Goal: Information Seeking & Learning: Learn about a topic

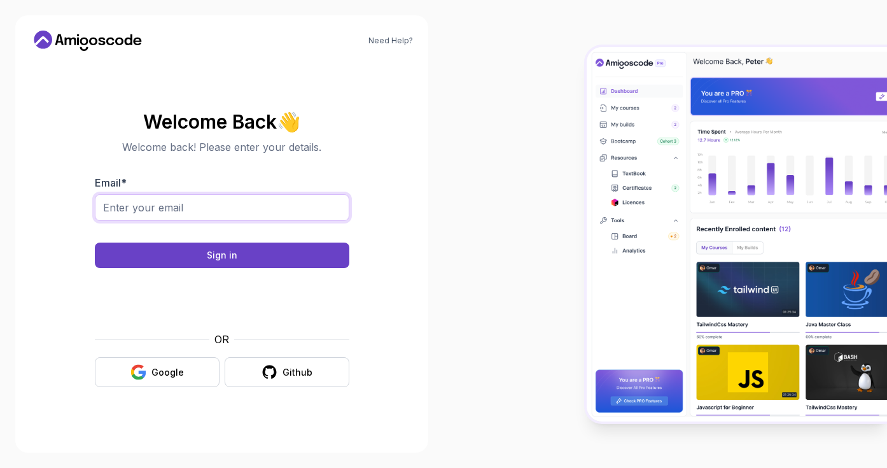
click at [198, 202] on input "Email *" at bounding box center [222, 207] width 254 height 27
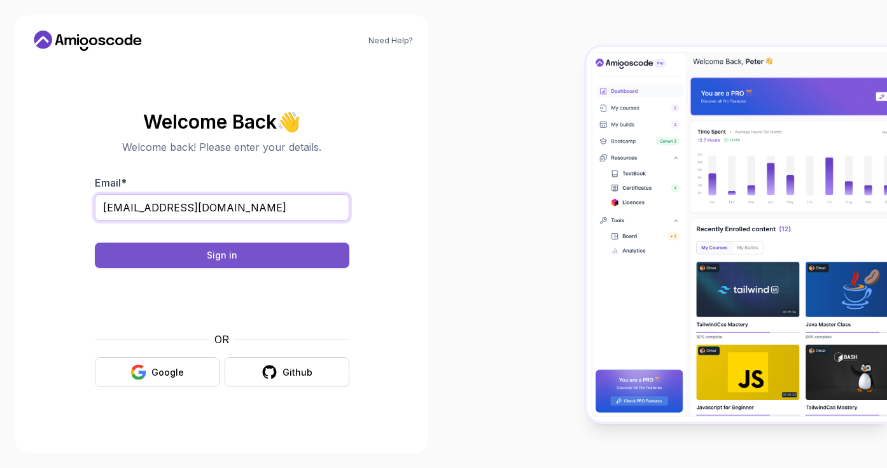
type input "abduletouray23@gmail.com"
click at [184, 254] on button "Sign in" at bounding box center [222, 254] width 254 height 25
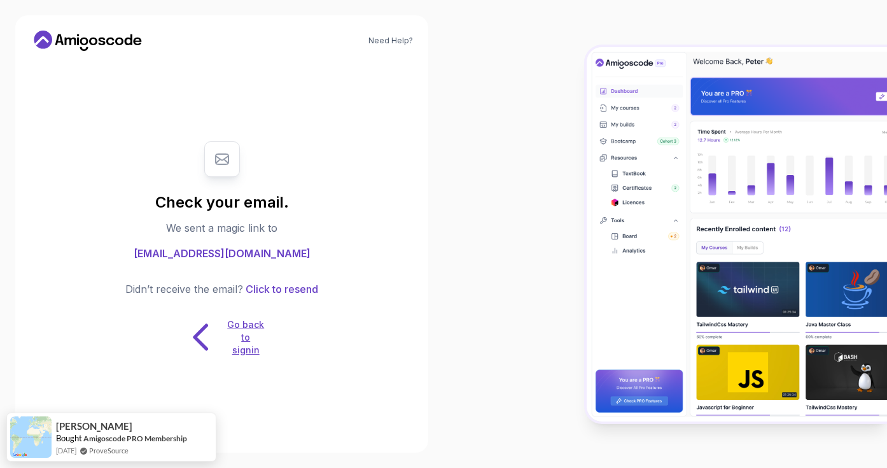
click at [226, 338] on p "Go back to signin" at bounding box center [245, 337] width 38 height 38
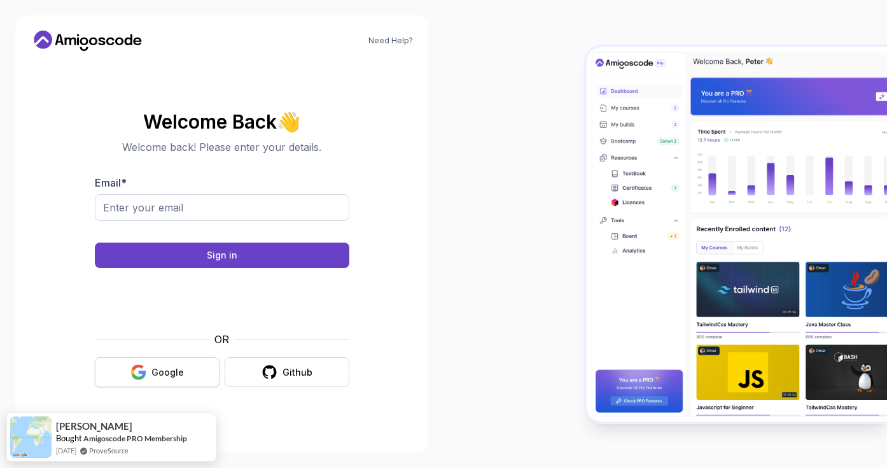
click at [151, 376] on button "Google" at bounding box center [157, 372] width 125 height 30
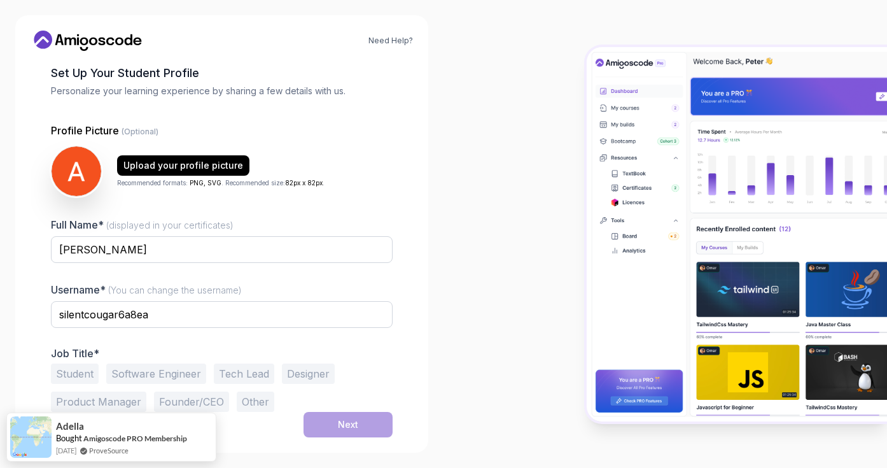
scroll to position [63, 0]
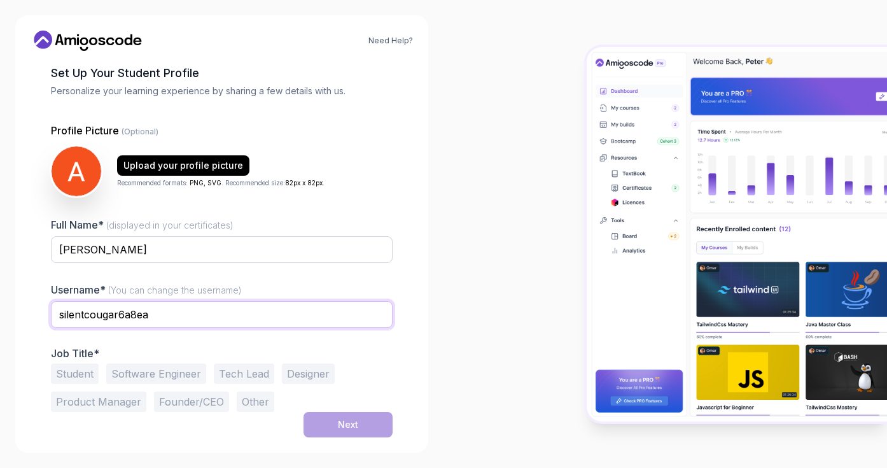
drag, startPoint x: 155, startPoint y: 316, endPoint x: 58, endPoint y: 315, distance: 97.3
click at [58, 315] on input "silentcougar6a8ea" at bounding box center [222, 314] width 342 height 27
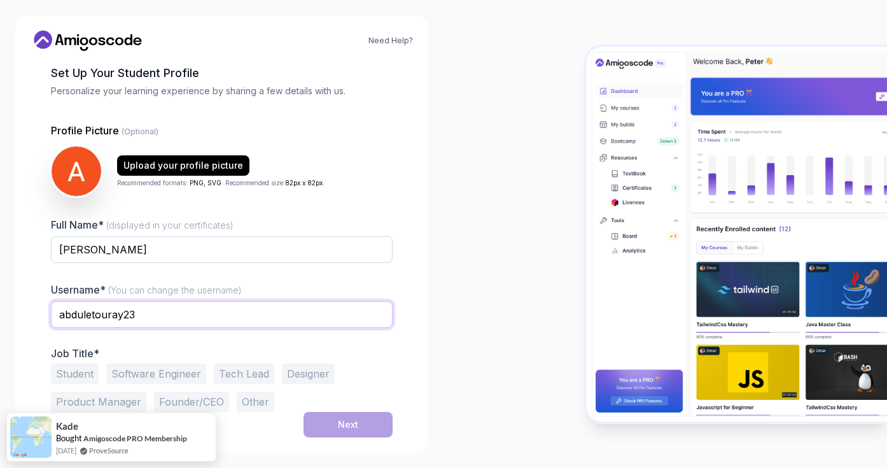
scroll to position [0, 0]
type input "abduletouray23"
click at [188, 365] on button "Software Engineer" at bounding box center [156, 373] width 100 height 20
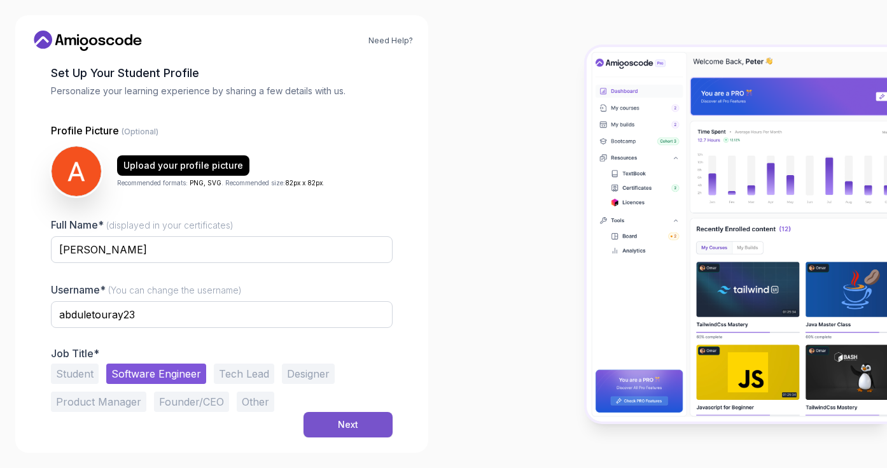
click at [359, 426] on button "Next" at bounding box center [347, 424] width 89 height 25
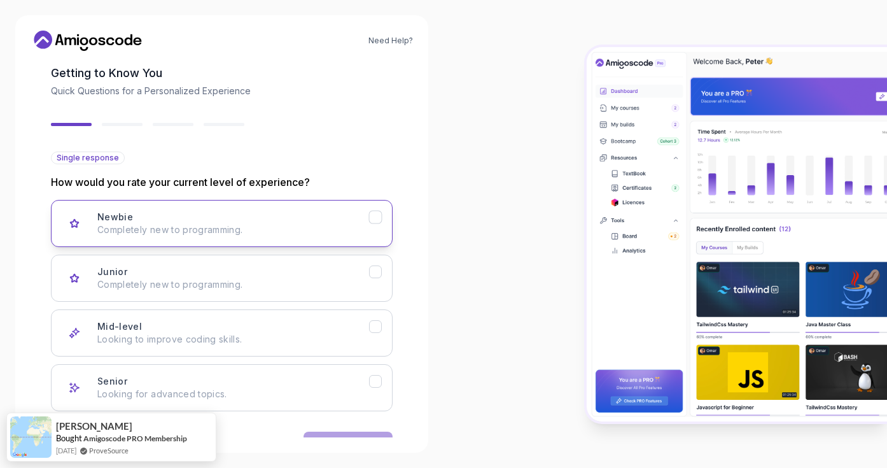
click at [302, 232] on p "Completely new to programming." at bounding box center [233, 229] width 272 height 13
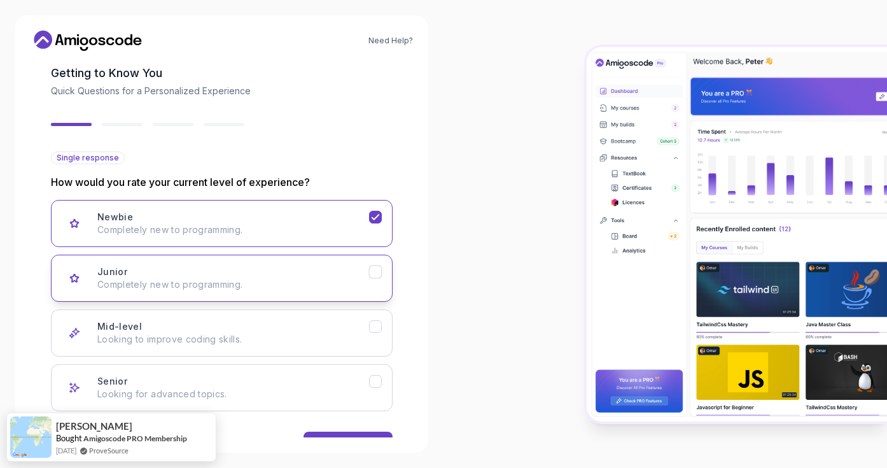
click at [358, 293] on button "Junior Completely new to programming." at bounding box center [222, 277] width 342 height 47
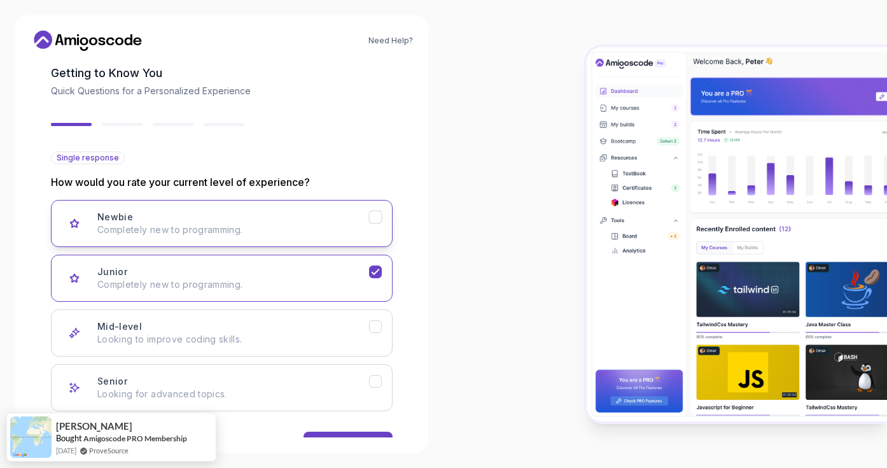
click at [361, 216] on div "Newbie Completely new to programming." at bounding box center [233, 223] width 272 height 25
click at [361, 431] on button "Next" at bounding box center [347, 443] width 89 height 25
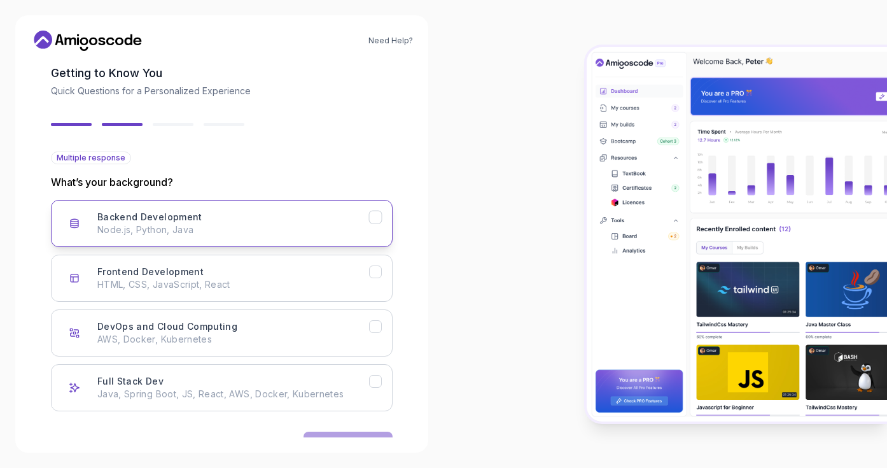
click at [303, 216] on div "Backend Development Node.js, Python, Java" at bounding box center [233, 223] width 272 height 25
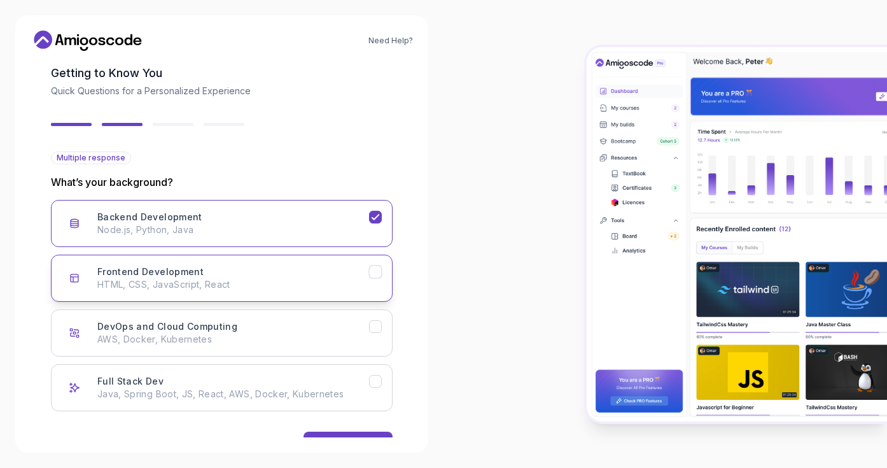
click at [373, 277] on icon "Frontend Development" at bounding box center [376, 272] width 12 height 12
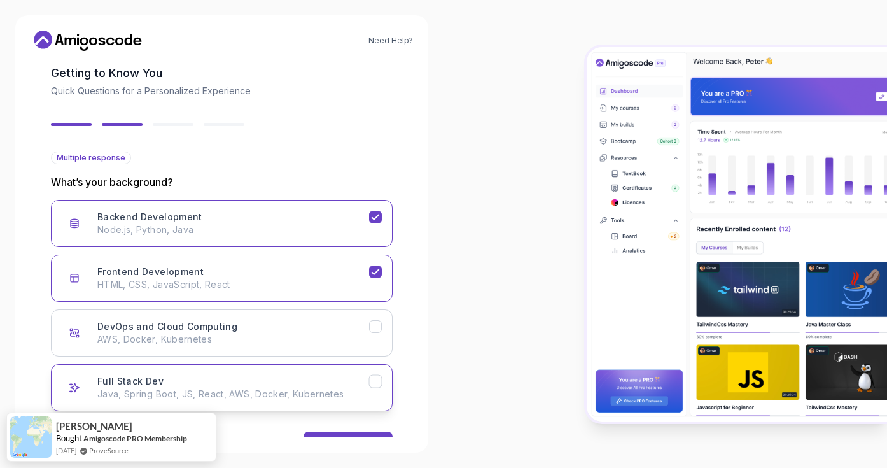
click at [377, 392] on button "Full Stack Dev Java, Spring Boot, JS, React, AWS, Docker, Kubernetes" at bounding box center [222, 387] width 342 height 47
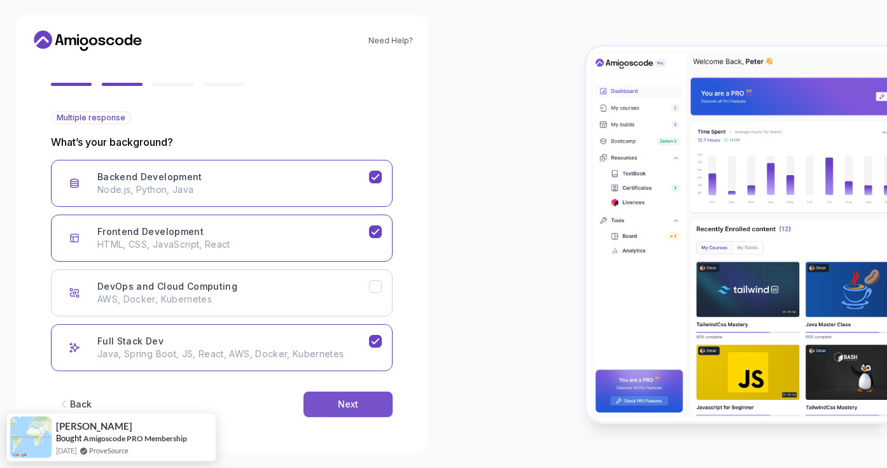
scroll to position [103, 0]
click at [360, 413] on button "Next" at bounding box center [347, 403] width 89 height 25
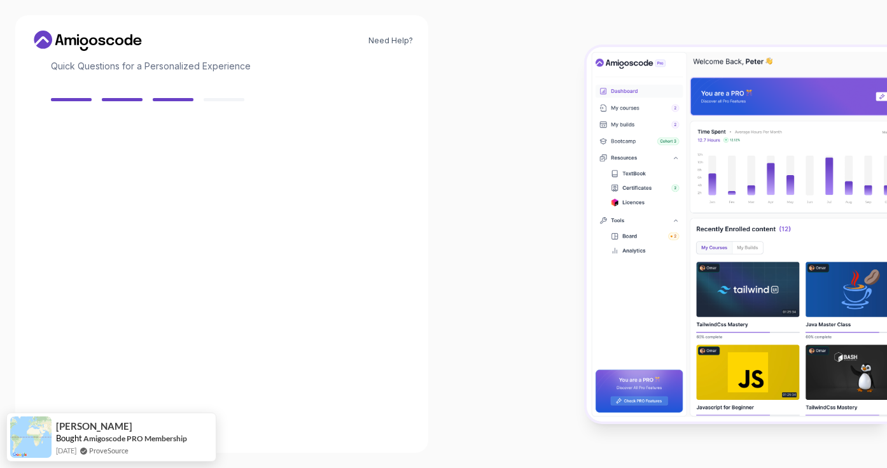
scroll to position [88, 0]
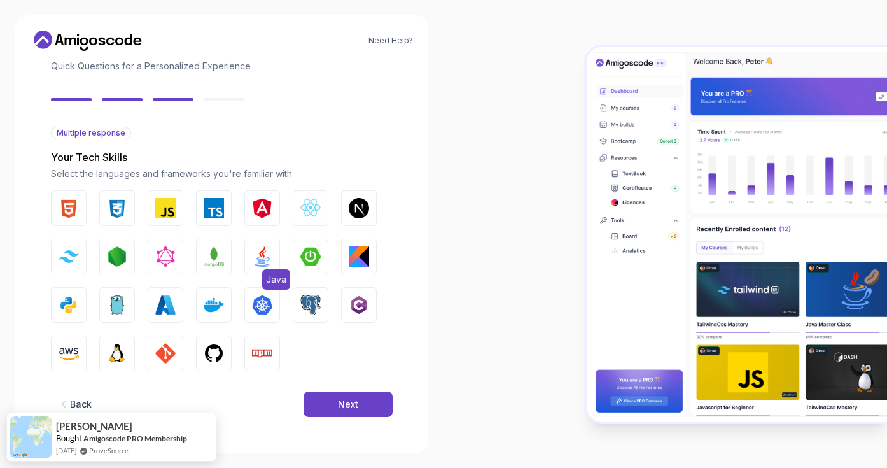
click at [267, 253] on img "button" at bounding box center [262, 256] width 20 height 20
click at [163, 207] on img "button" at bounding box center [165, 208] width 20 height 20
click at [123, 204] on img "button" at bounding box center [117, 208] width 20 height 20
click at [80, 204] on button "HTML" at bounding box center [69, 208] width 36 height 36
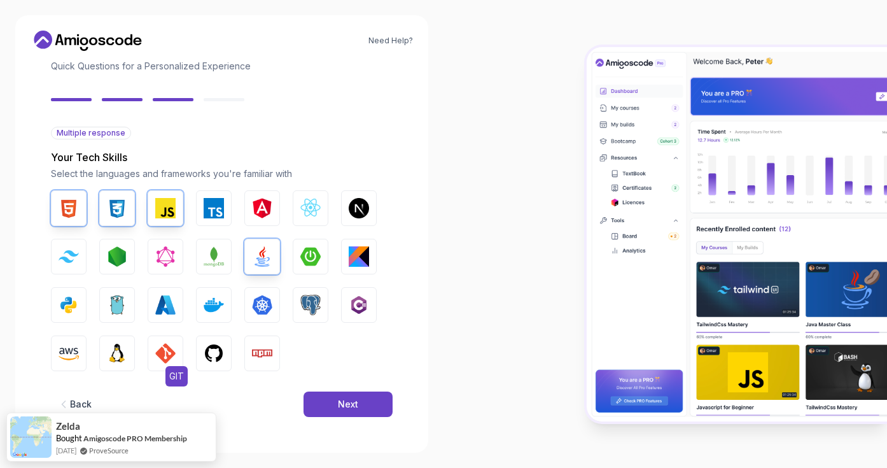
click at [160, 354] on img "button" at bounding box center [165, 353] width 20 height 20
click at [79, 303] on button "Python" at bounding box center [69, 305] width 36 height 36
click at [302, 254] on img "button" at bounding box center [310, 256] width 20 height 20
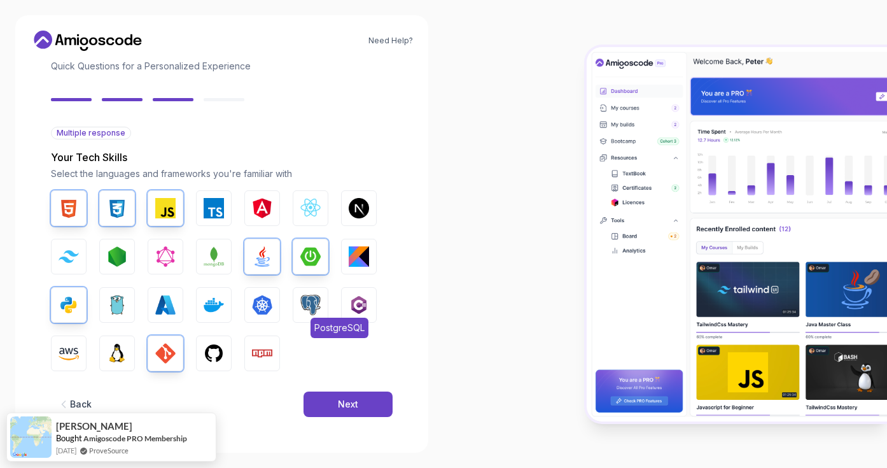
click at [310, 302] on img "button" at bounding box center [310, 305] width 20 height 20
click at [215, 356] on img "button" at bounding box center [214, 353] width 20 height 20
click at [258, 356] on img "button" at bounding box center [262, 353] width 20 height 20
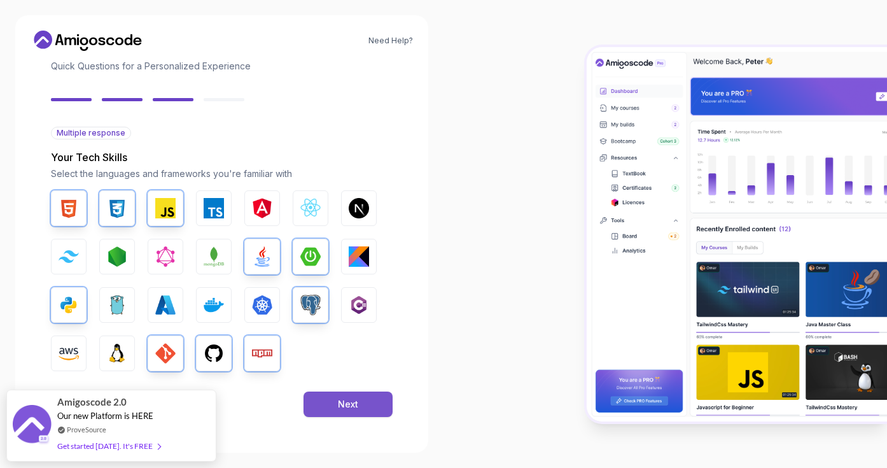
click at [349, 402] on div "Next" at bounding box center [348, 404] width 20 height 13
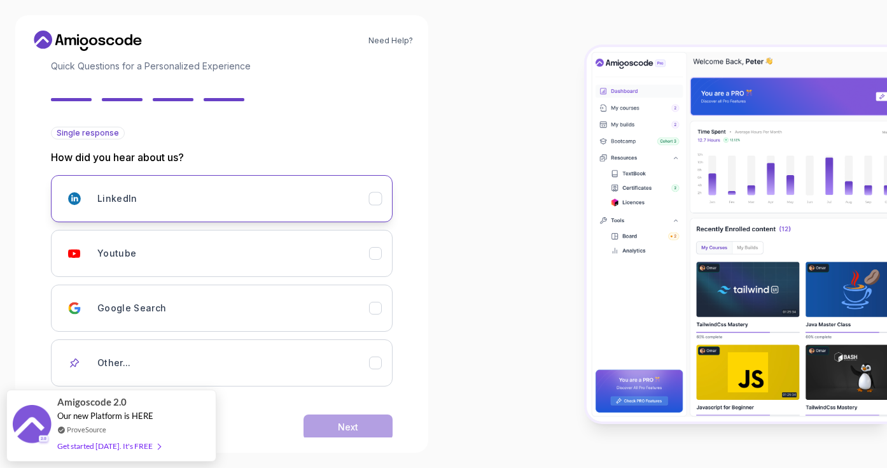
click at [373, 197] on icon "LinkedIn" at bounding box center [376, 199] width 12 height 12
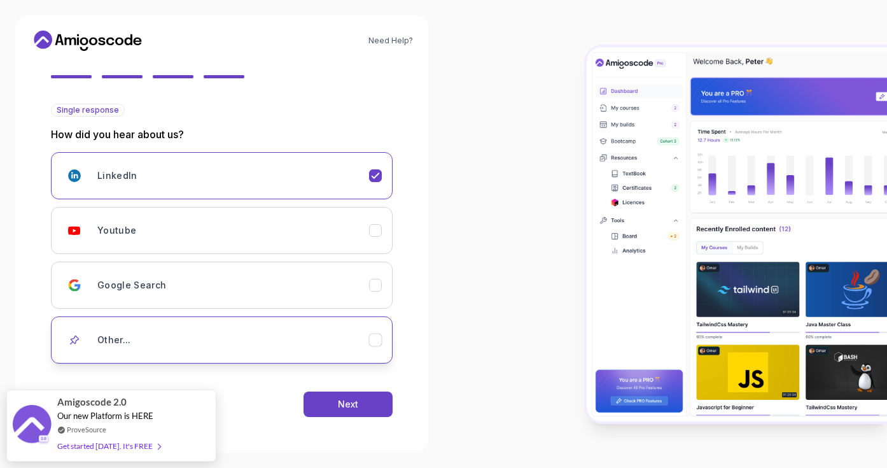
scroll to position [111, 0]
click at [371, 341] on icon "Other..." at bounding box center [376, 340] width 12 height 12
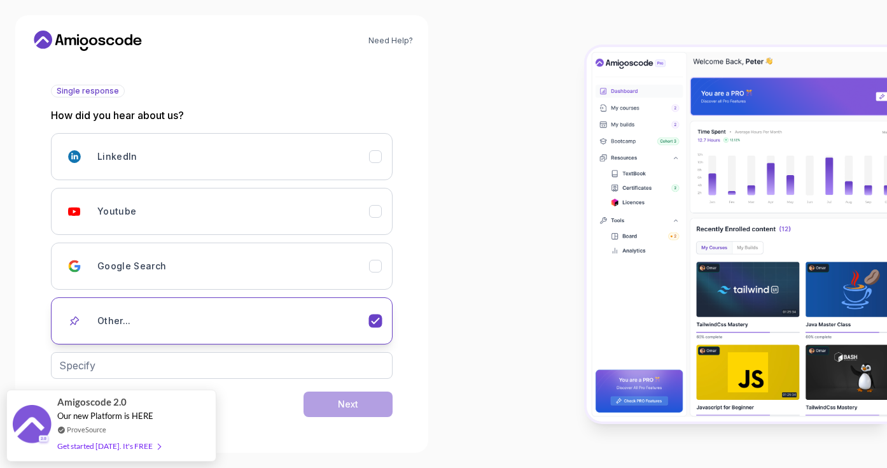
scroll to position [130, 0]
click at [243, 373] on input "text" at bounding box center [222, 365] width 342 height 27
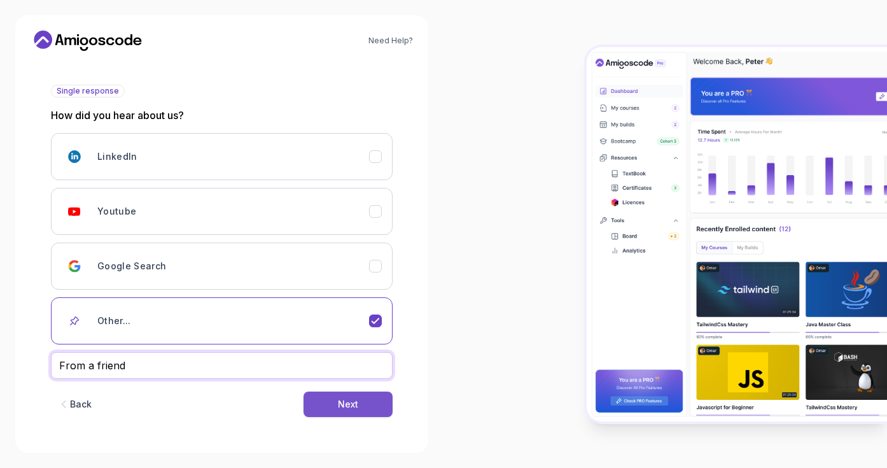
type input "From a friend"
click at [368, 412] on button "Next" at bounding box center [347, 403] width 89 height 25
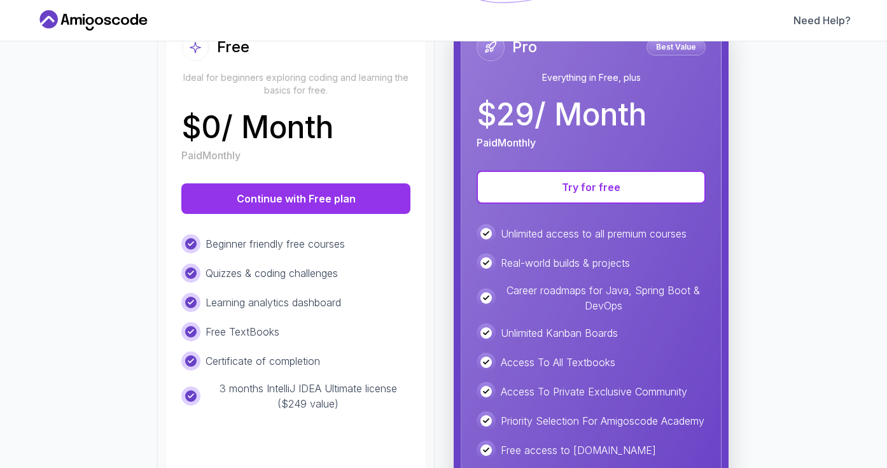
scroll to position [170, 0]
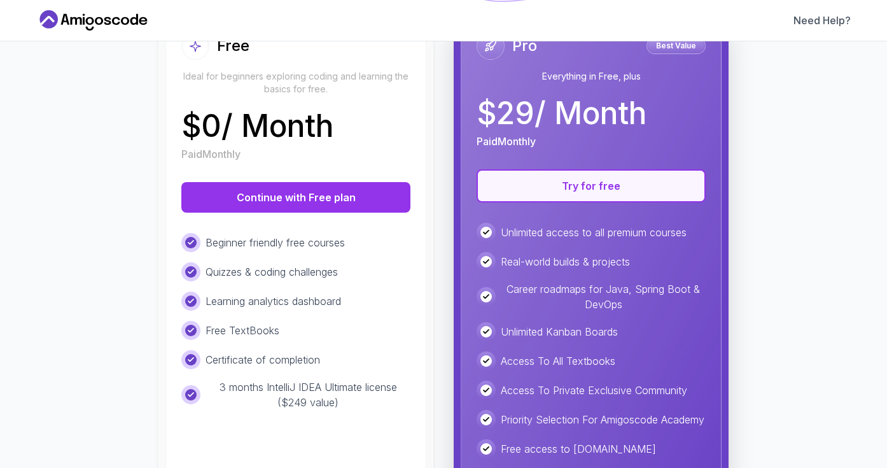
click at [580, 191] on button "Try for free" at bounding box center [590, 185] width 229 height 33
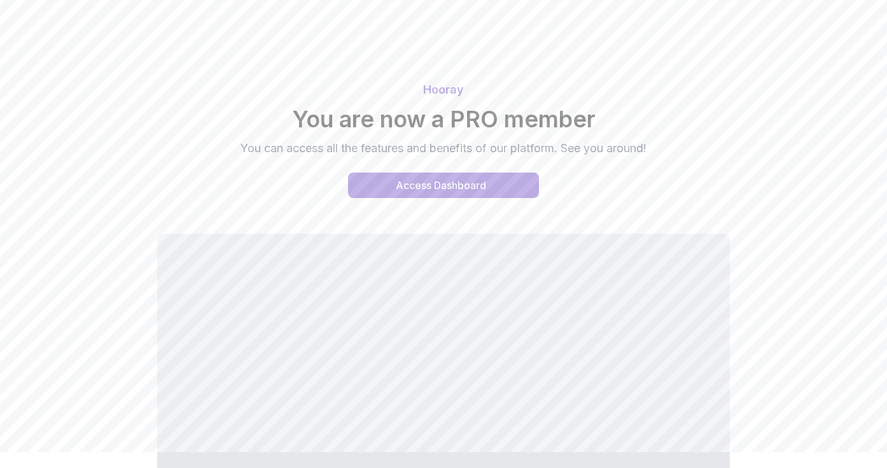
scroll to position [17, 0]
click at [478, 185] on div "Access Dashboard" at bounding box center [441, 184] width 90 height 15
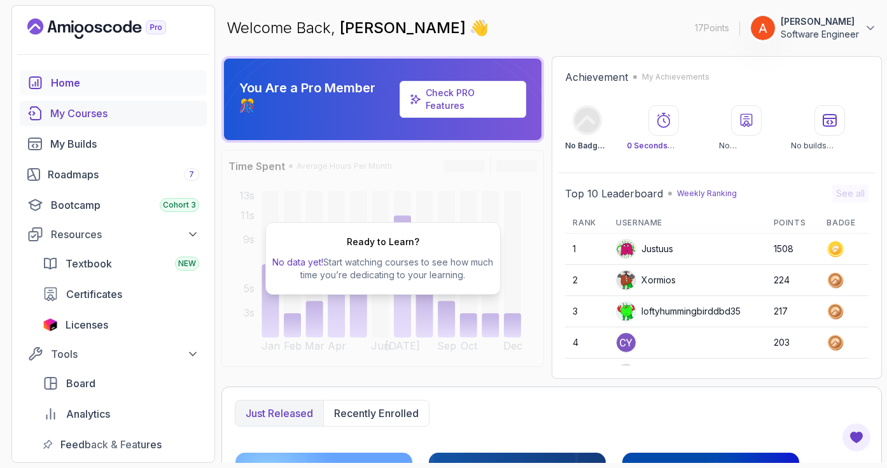
click at [122, 110] on div "My Courses" at bounding box center [124, 113] width 149 height 15
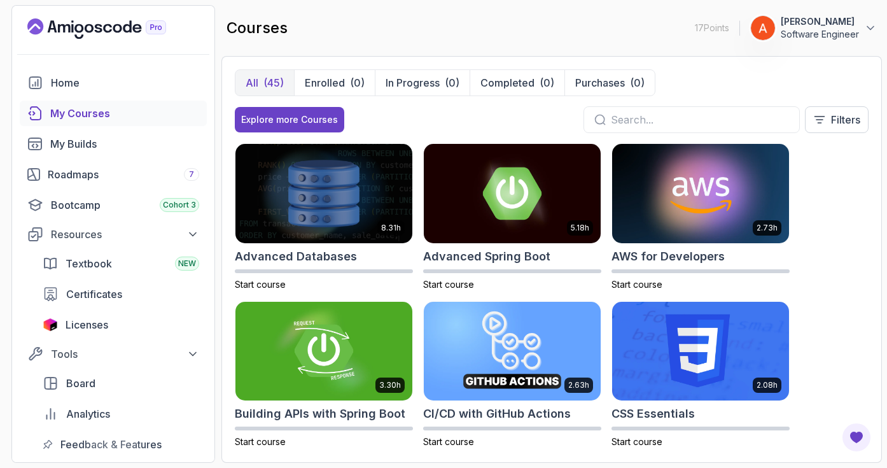
scroll to position [1, 0]
click at [671, 118] on input "text" at bounding box center [700, 119] width 178 height 15
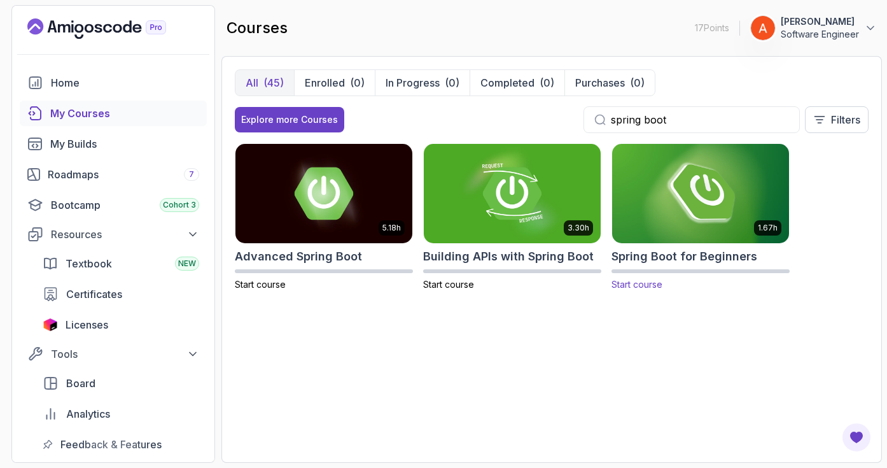
type input "spring boot"
click at [716, 216] on img at bounding box center [701, 193] width 186 height 104
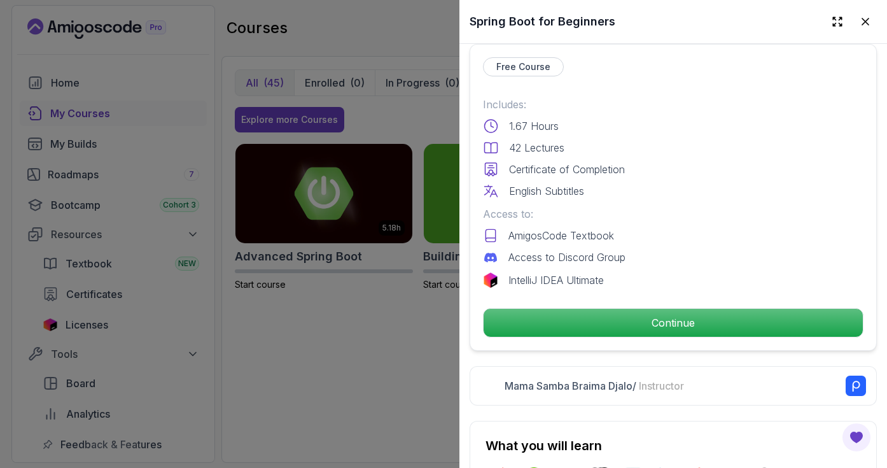
scroll to position [303, 0]
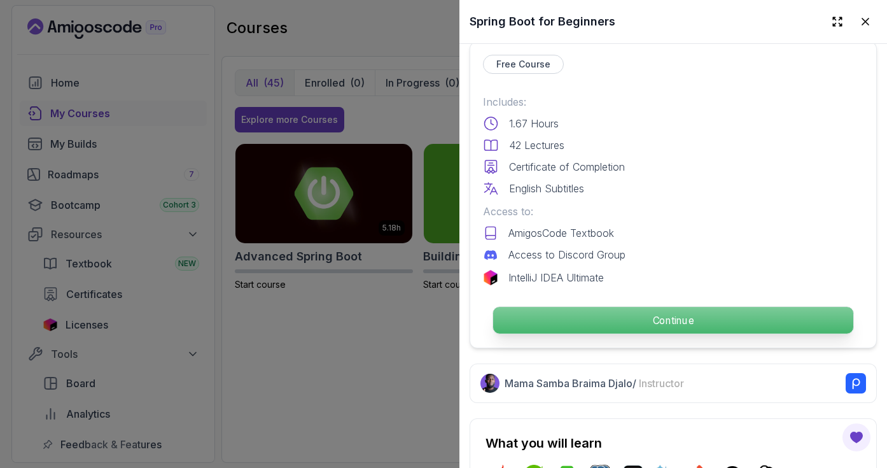
click at [598, 321] on p "Continue" at bounding box center [673, 320] width 360 height 27
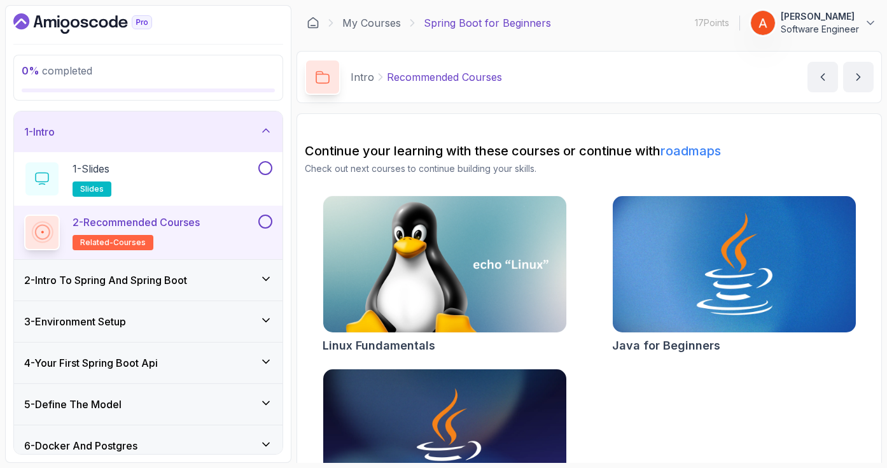
click at [692, 218] on img at bounding box center [733, 264] width 255 height 143
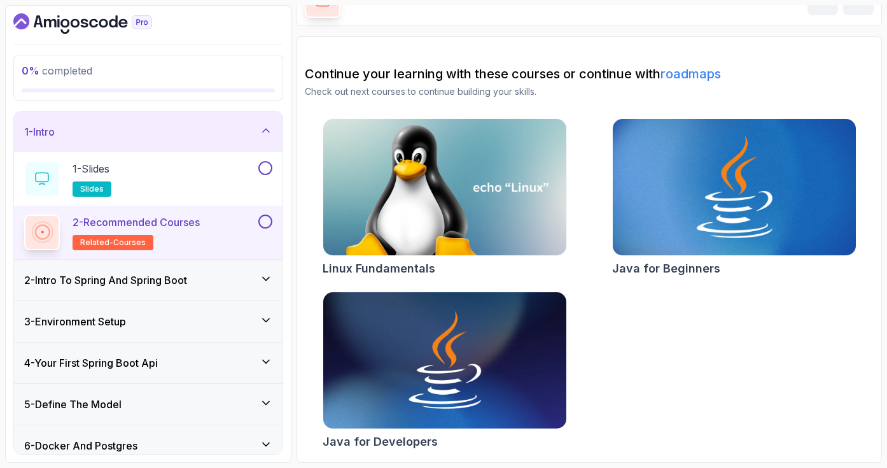
scroll to position [77, 0]
click at [144, 284] on h3 "2 - Intro To Spring And Spring Boot" at bounding box center [105, 279] width 163 height 15
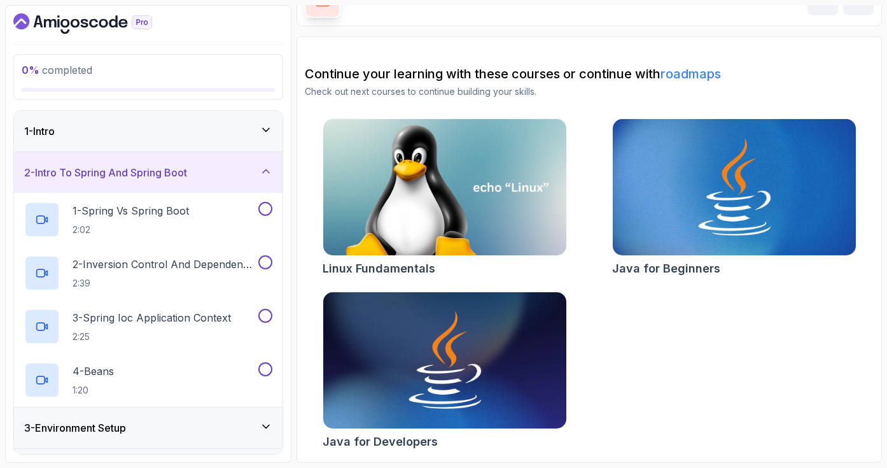
scroll to position [0, 0]
click at [167, 216] on p "1 - Spring Vs Spring Boot" at bounding box center [131, 210] width 116 height 15
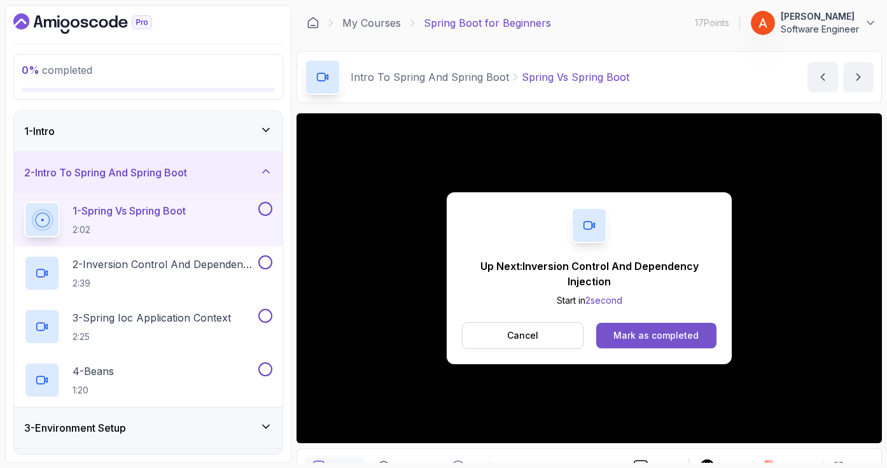
click at [636, 333] on div "Mark as completed" at bounding box center [655, 335] width 85 height 13
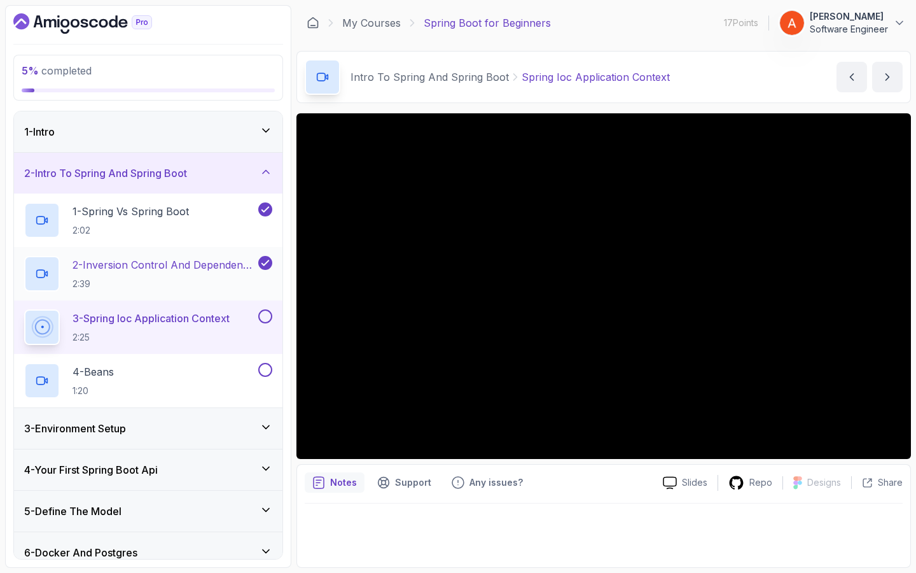
click at [133, 277] on p "2:39" at bounding box center [164, 283] width 183 height 13
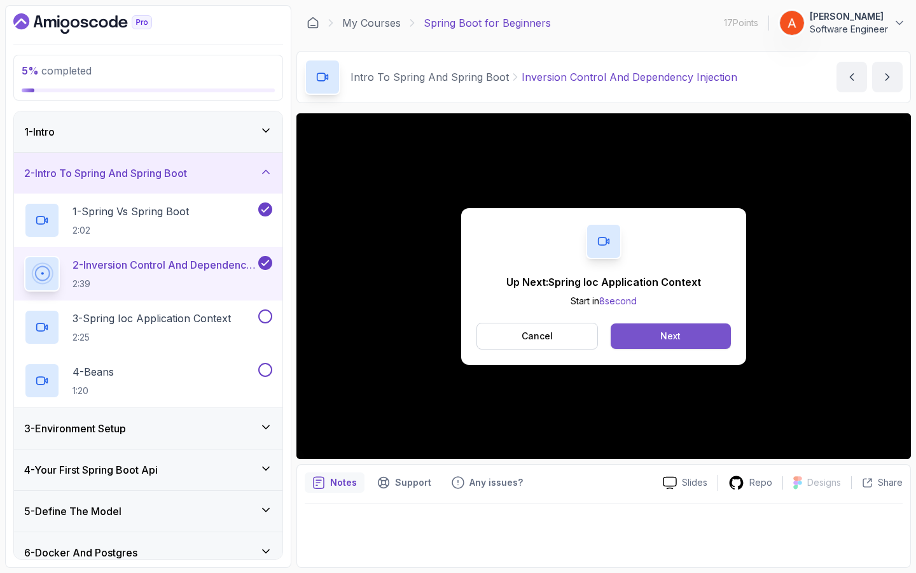
click at [662, 334] on div "Next" at bounding box center [670, 336] width 20 height 13
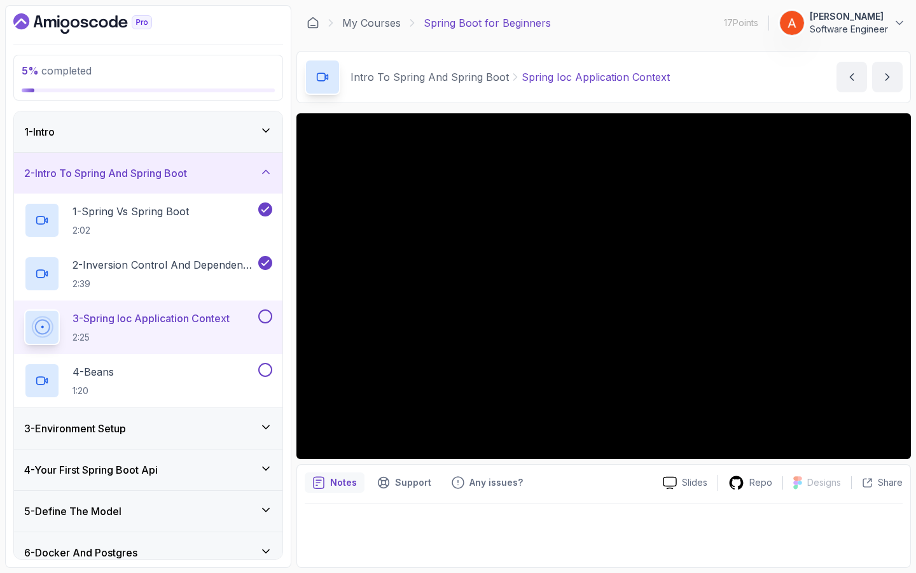
click at [324, 467] on icon "notes button" at bounding box center [318, 482] width 13 height 13
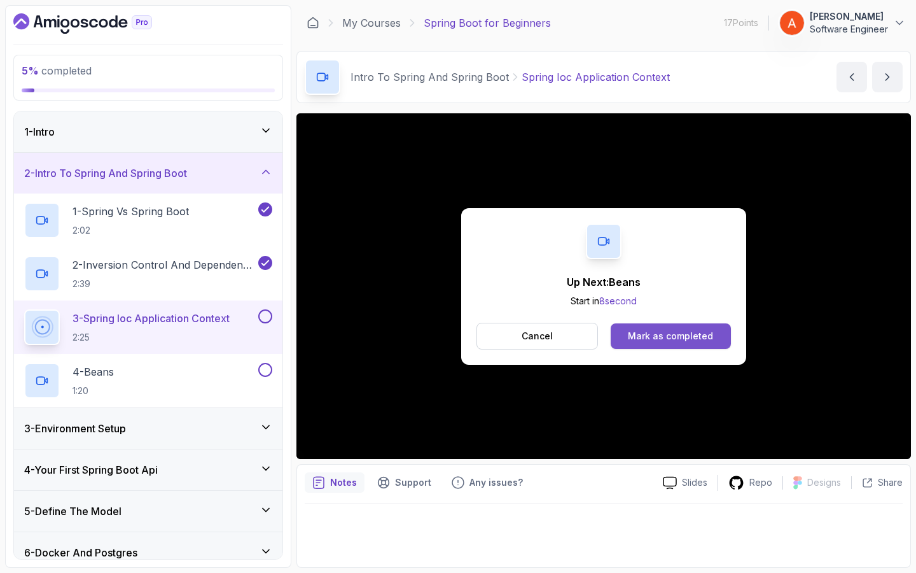
click at [655, 333] on div "Mark as completed" at bounding box center [670, 336] width 85 height 13
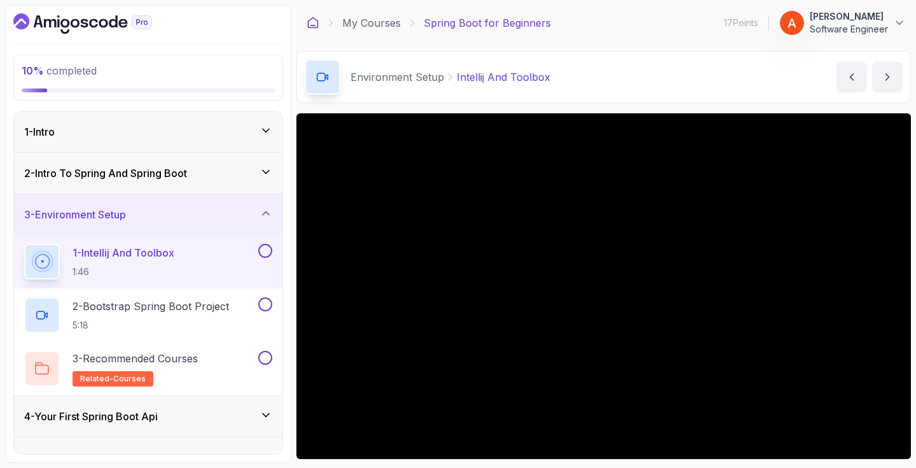
click at [312, 24] on icon at bounding box center [313, 23] width 13 height 13
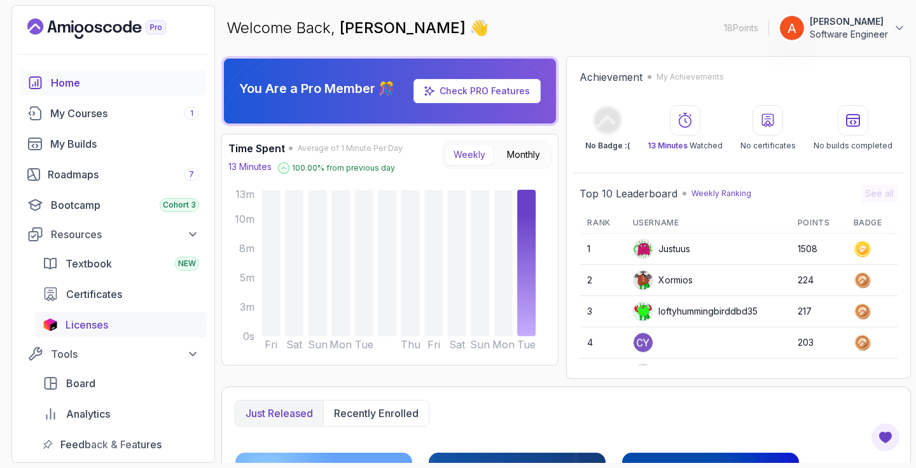
click at [106, 321] on span "Licenses" at bounding box center [87, 324] width 43 height 15
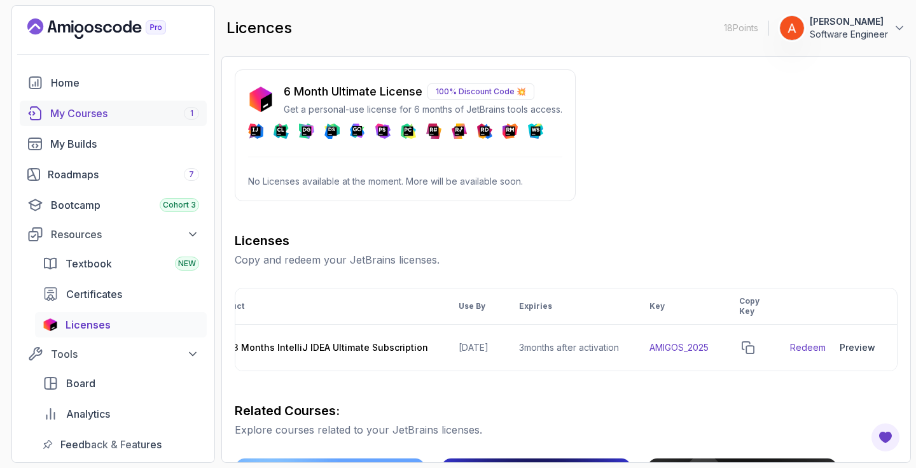
click at [90, 113] on div "My Courses 1" at bounding box center [124, 113] width 149 height 15
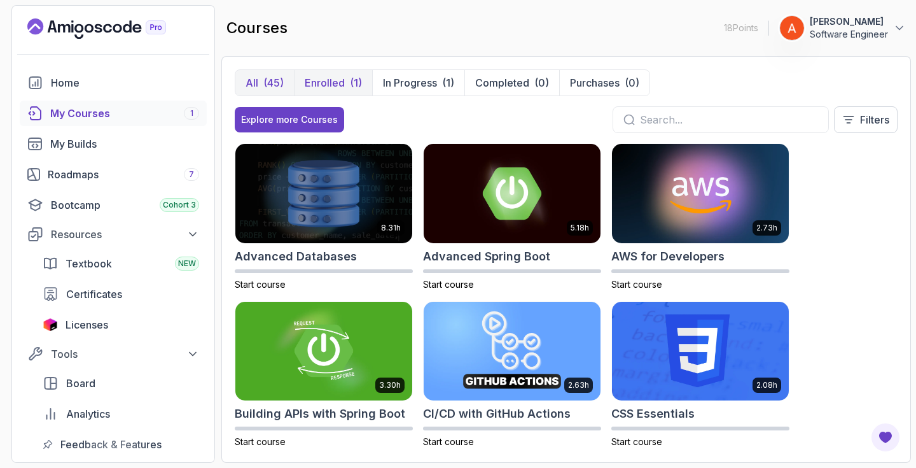
click at [344, 77] on button "Enrolled (1)" at bounding box center [333, 82] width 78 height 25
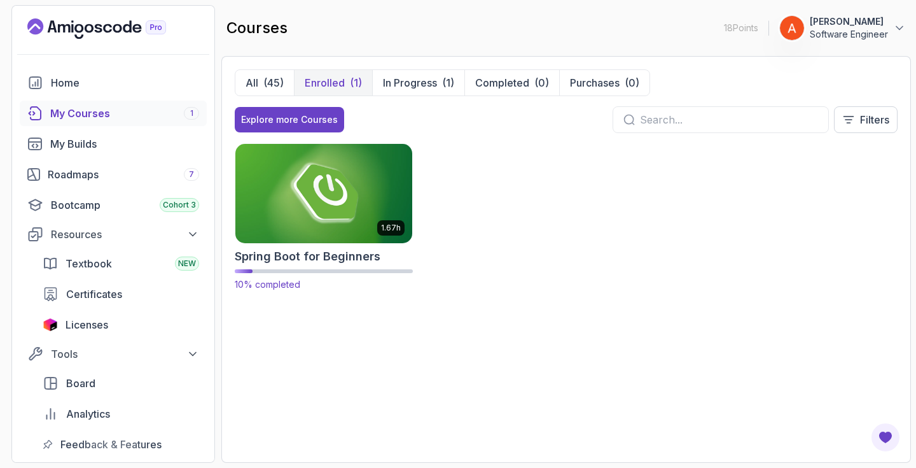
click at [325, 211] on img at bounding box center [324, 193] width 186 height 104
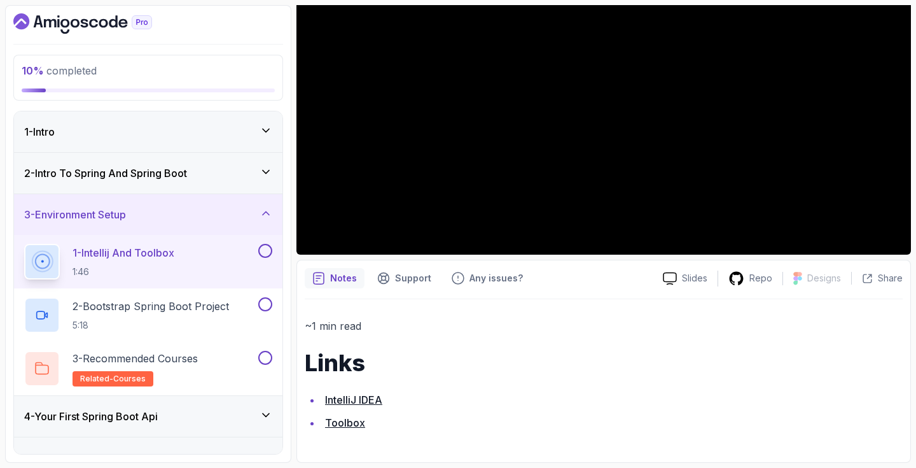
scroll to position [204, 0]
click at [352, 396] on link "IntelliJ IDEA" at bounding box center [353, 400] width 57 height 13
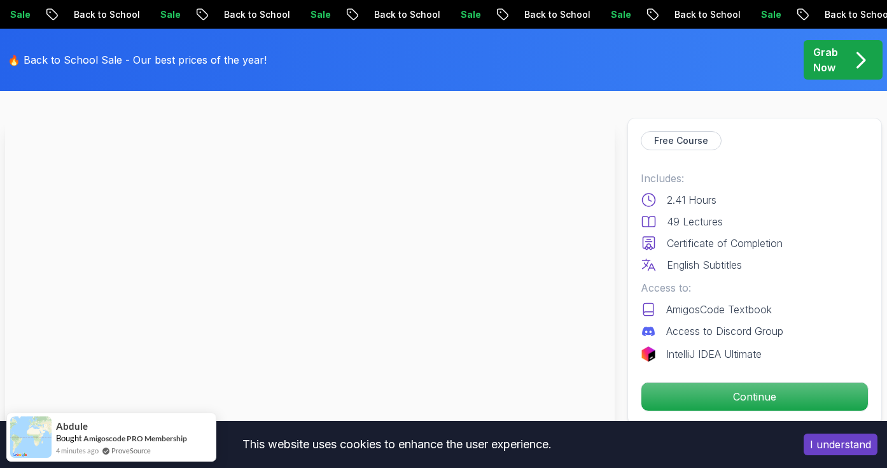
scroll to position [51, 0]
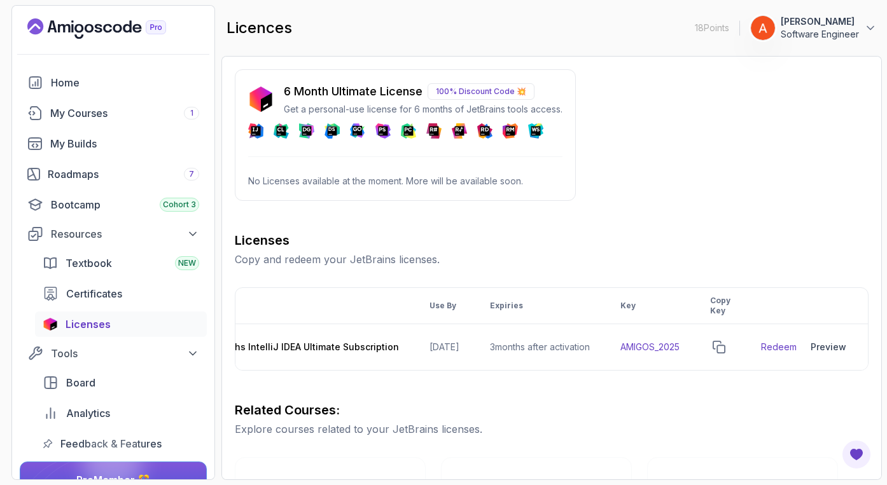
scroll to position [0, 83]
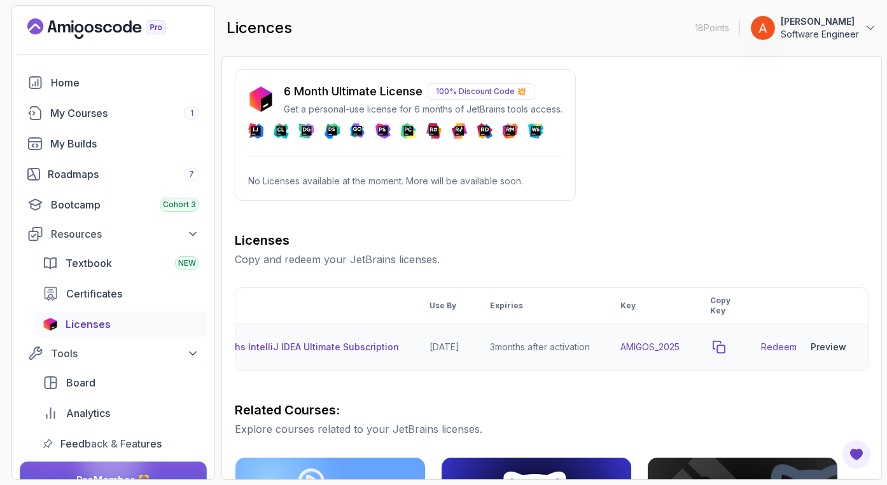
click at [725, 347] on icon "copy-button" at bounding box center [718, 347] width 11 height 11
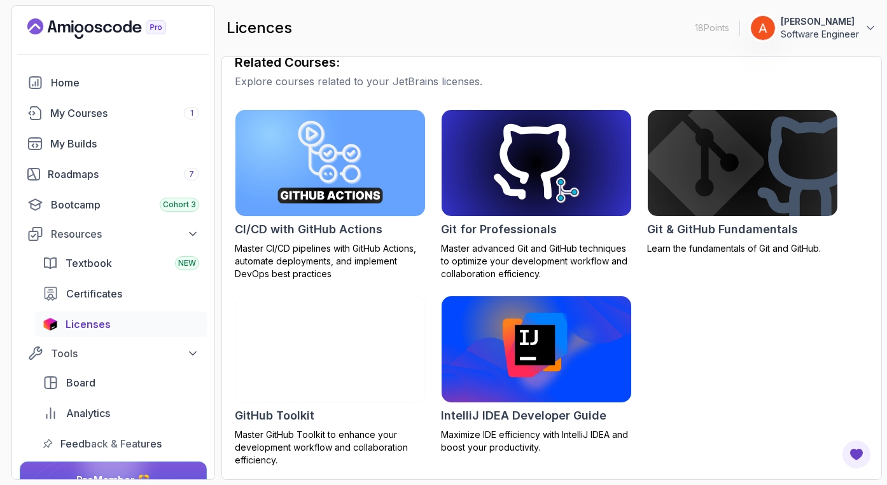
scroll to position [348, 0]
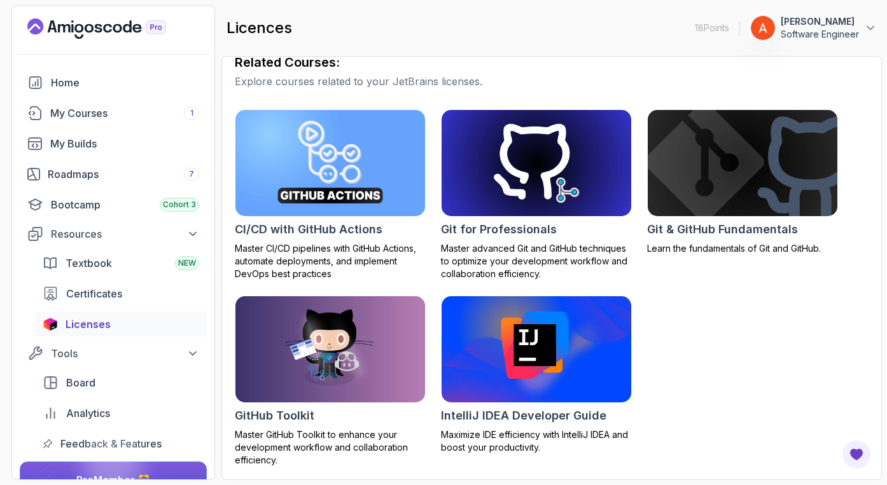
click at [532, 359] on img at bounding box center [536, 349] width 199 height 111
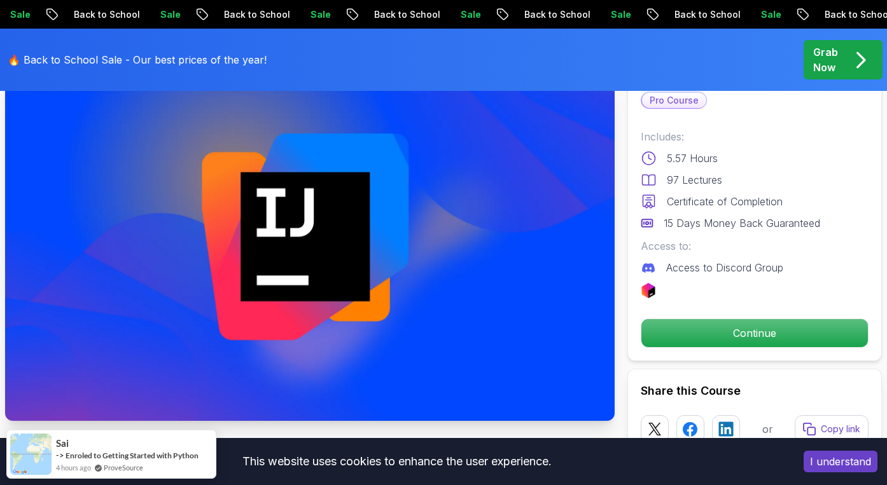
scroll to position [109, 0]
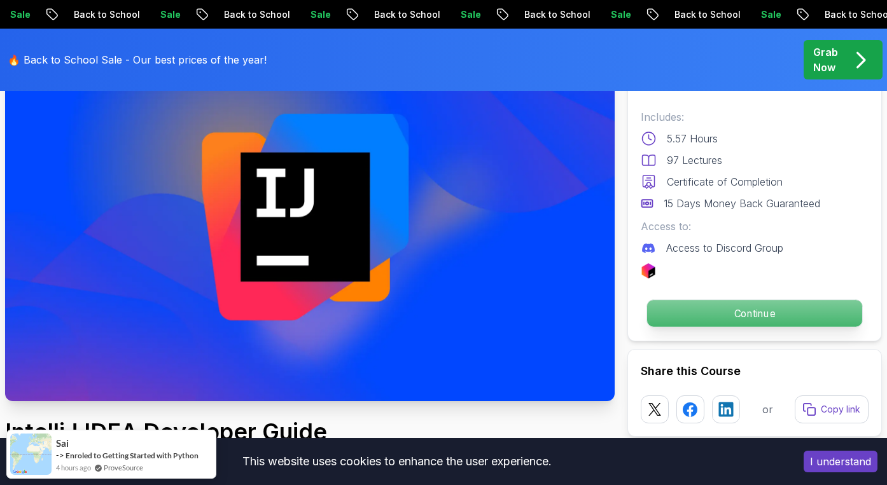
click at [749, 314] on p "Continue" at bounding box center [754, 313] width 215 height 27
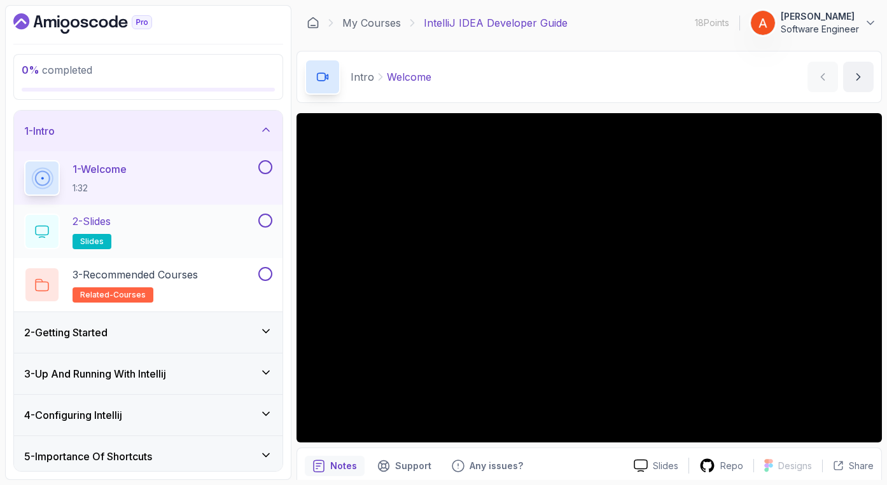
click at [120, 227] on div "2 - Slides slides" at bounding box center [140, 232] width 232 height 36
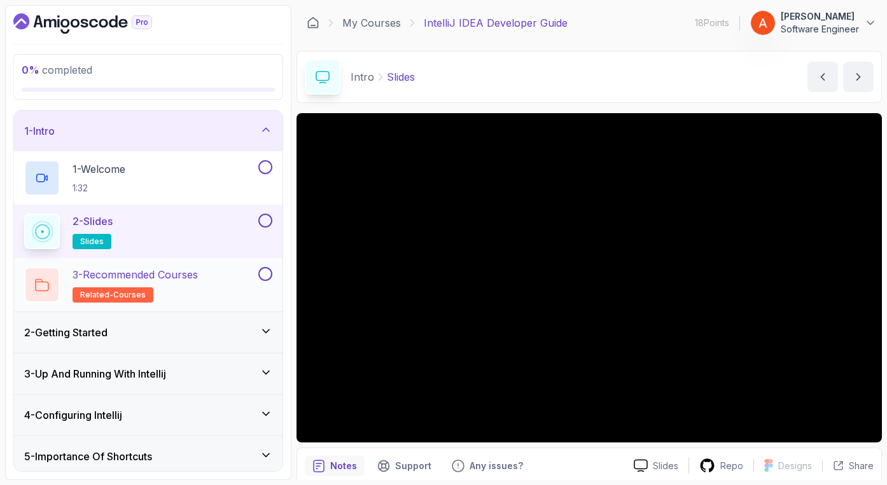
click at [232, 298] on div "3 - Recommended Courses related-courses" at bounding box center [140, 285] width 232 height 36
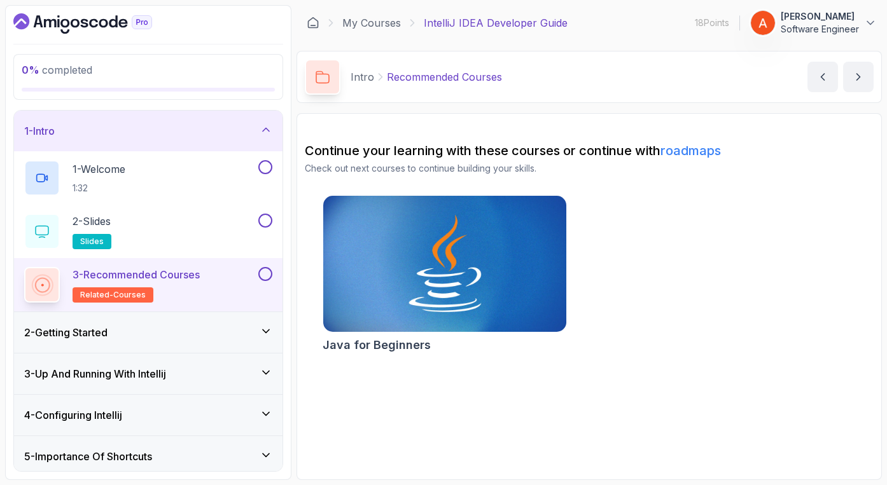
click at [179, 335] on div "2 - Getting Started" at bounding box center [148, 332] width 248 height 15
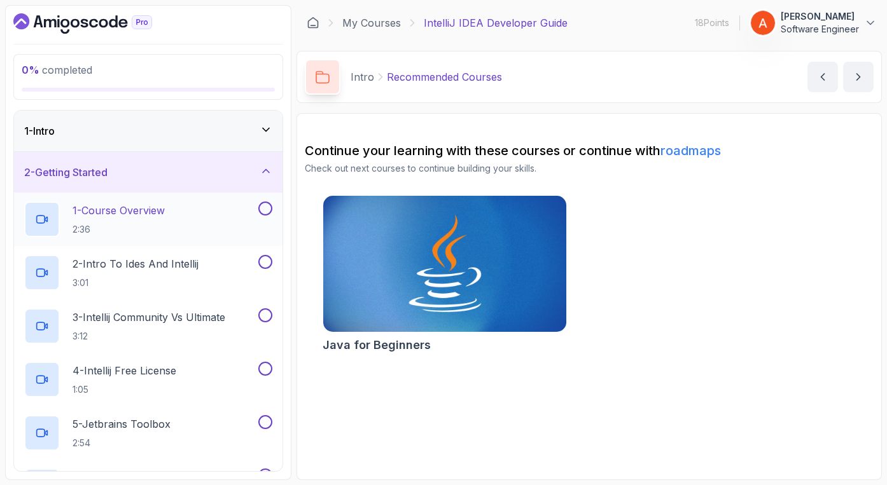
click at [191, 218] on div "1 - Course Overview 2:36" at bounding box center [140, 220] width 232 height 36
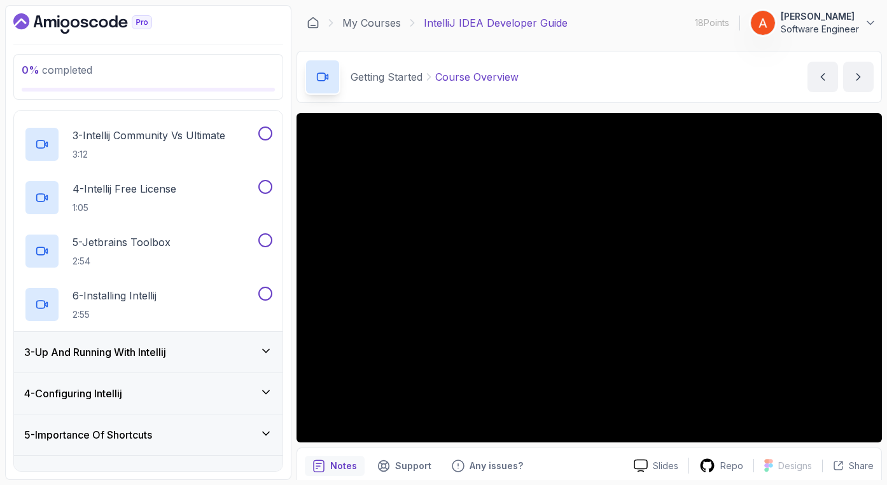
scroll to position [181, 0]
click at [120, 349] on h3 "3 - Up And Running With Intellij" at bounding box center [95, 353] width 142 height 15
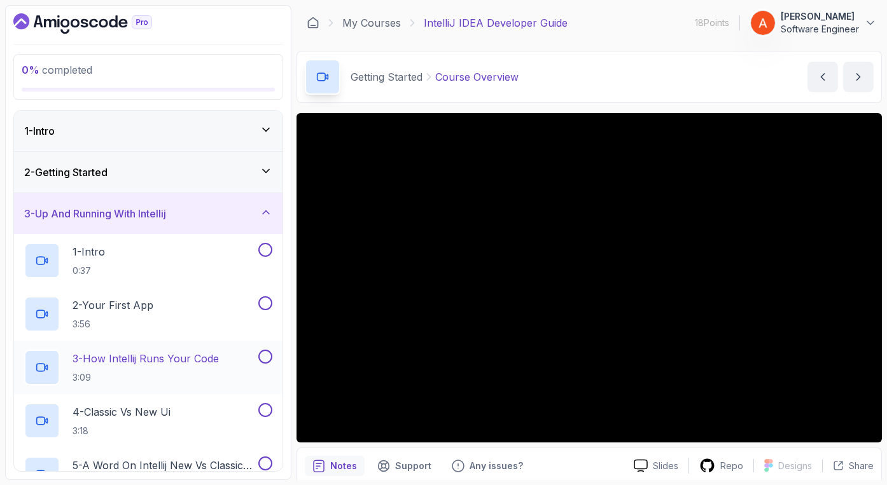
scroll to position [0, 0]
click at [211, 272] on div "1 - Intro 0:37" at bounding box center [140, 261] width 232 height 36
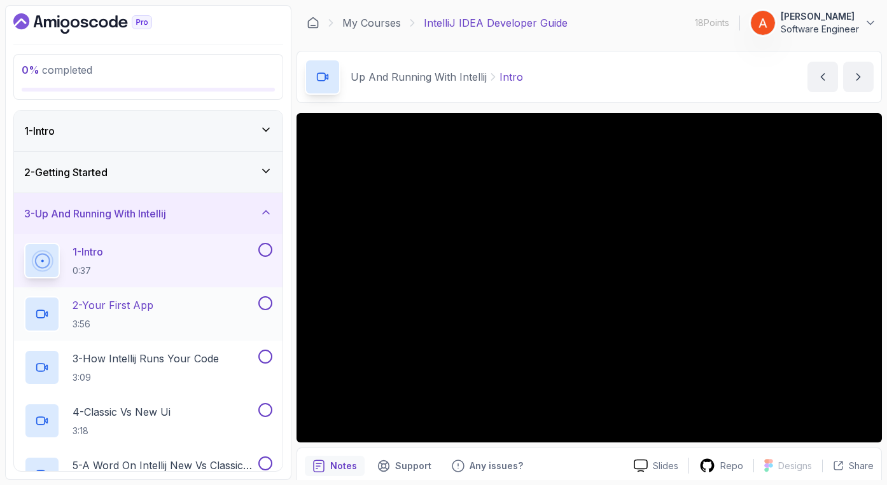
click at [204, 301] on div "2 - Your First App 3:56" at bounding box center [140, 314] width 232 height 36
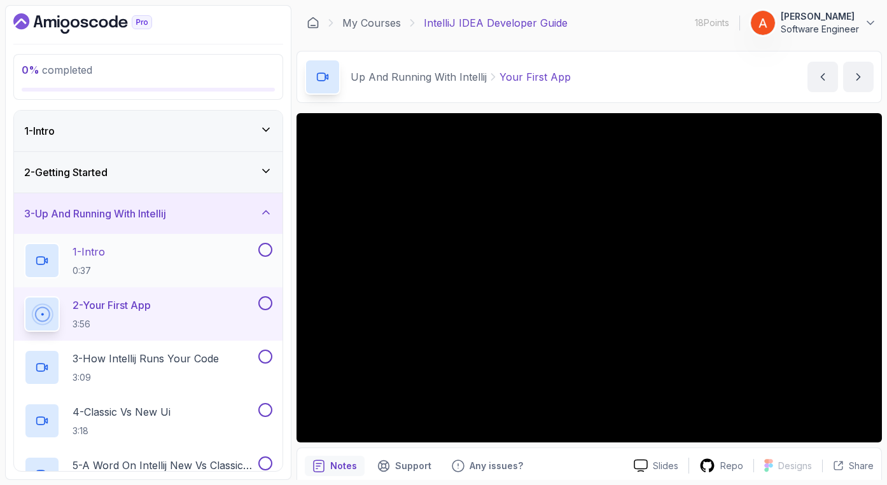
click at [172, 263] on div "1 - Intro 0:37" at bounding box center [140, 261] width 232 height 36
click at [153, 263] on div "1 - Intro 0:37" at bounding box center [140, 261] width 232 height 36
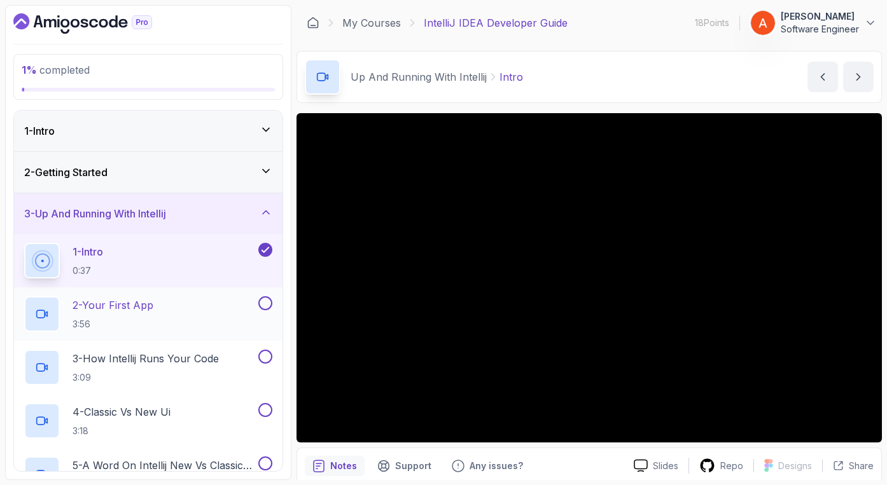
click at [152, 305] on p "2 - Your First App" at bounding box center [113, 305] width 81 height 15
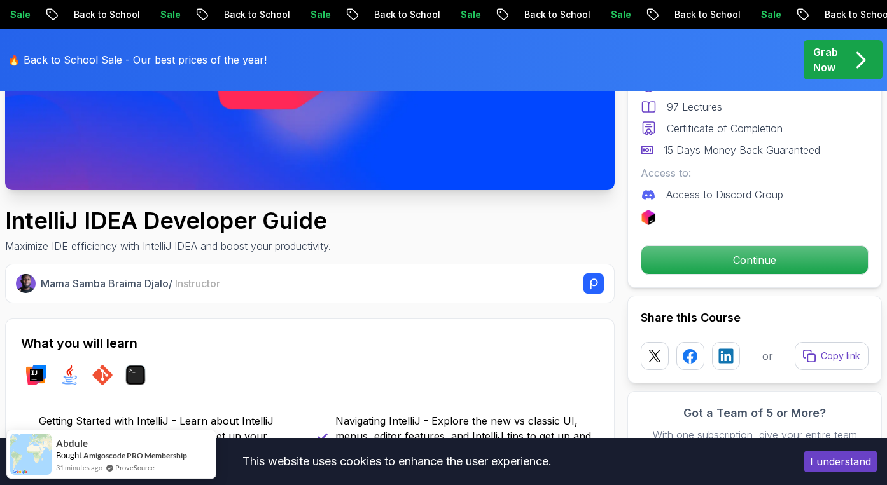
scroll to position [340, 0]
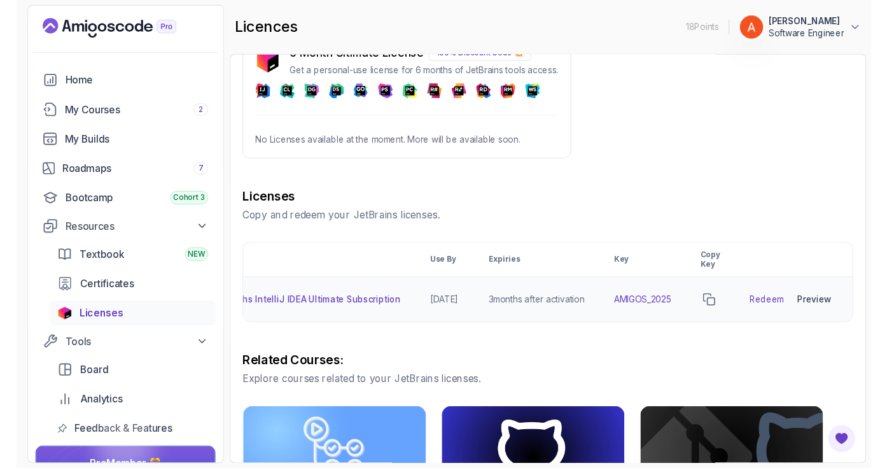
scroll to position [0, 83]
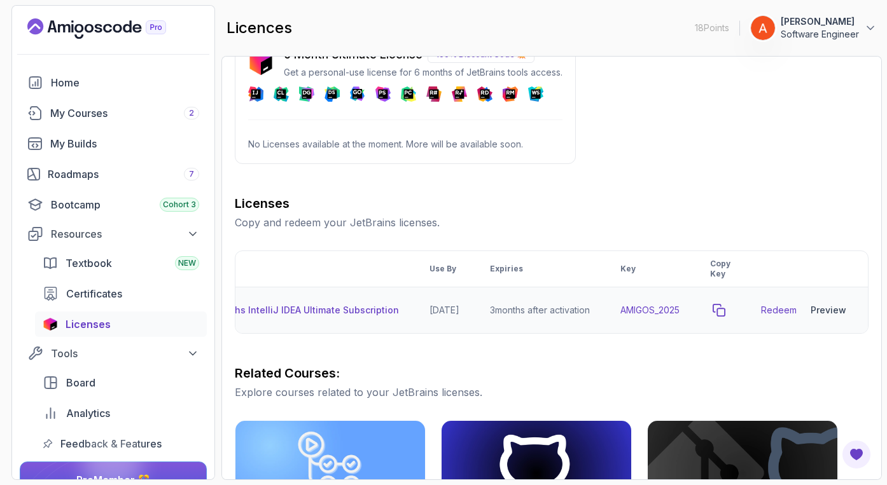
click at [724, 306] on icon "copy-button" at bounding box center [718, 310] width 11 height 11
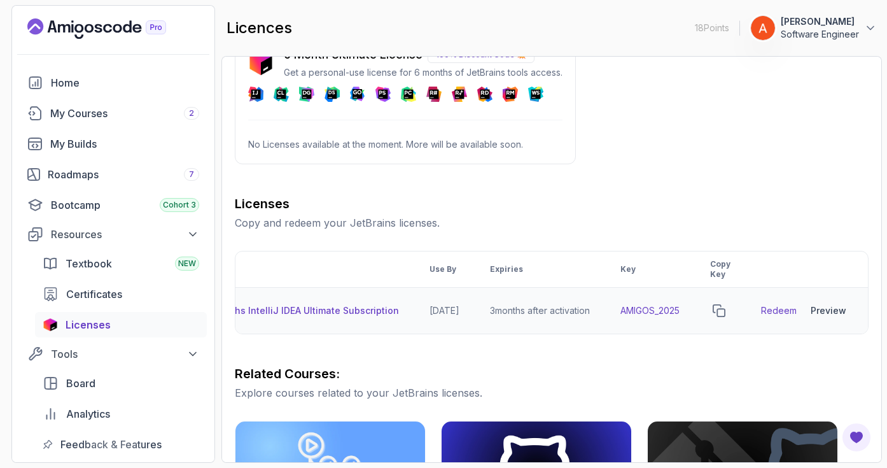
click at [777, 312] on link "Redeem" at bounding box center [779, 310] width 36 height 13
click at [725, 313] on icon "copy-button" at bounding box center [718, 310] width 13 height 13
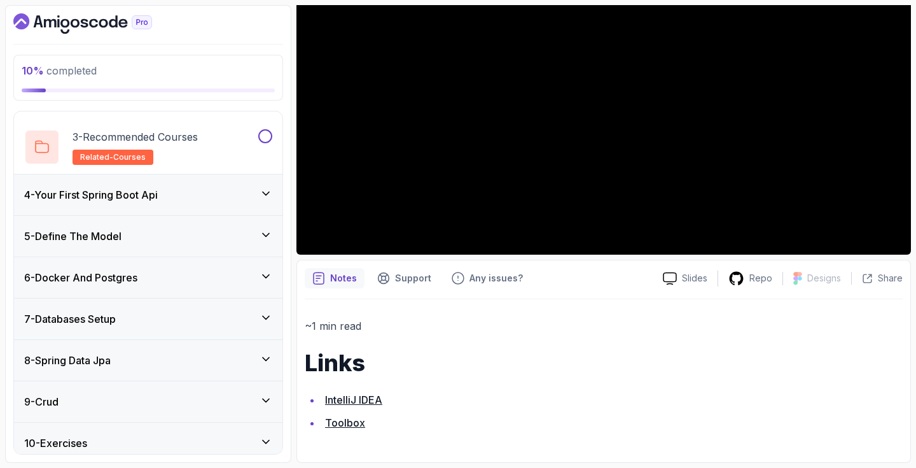
scroll to position [204, 0]
click at [346, 424] on link "Toolbox" at bounding box center [345, 423] width 40 height 13
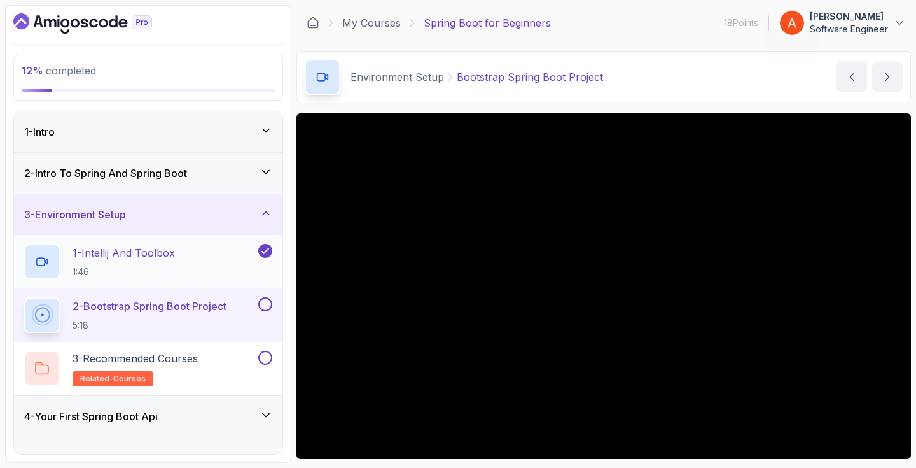
click at [136, 262] on h2 "1 - Intellij And Toolbox 1:46" at bounding box center [124, 261] width 102 height 33
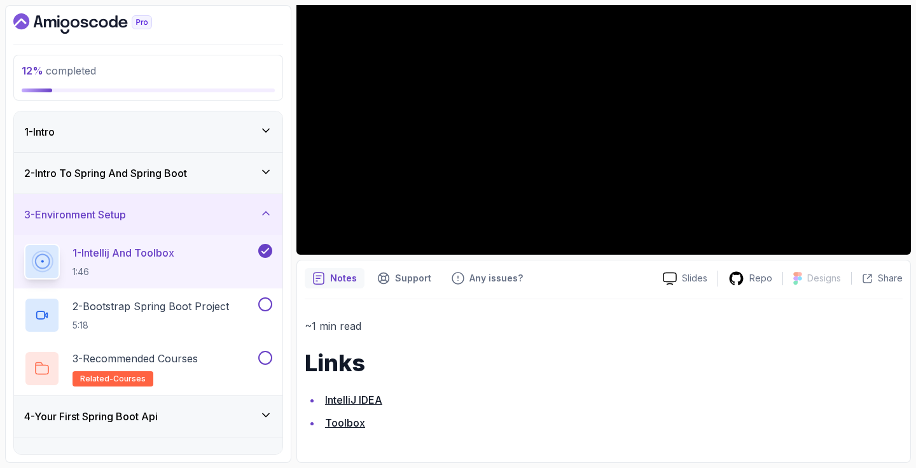
scroll to position [204, 0]
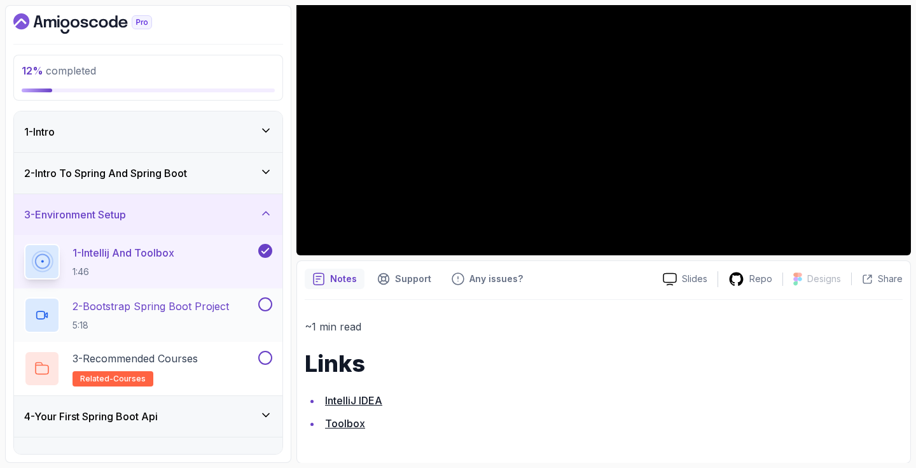
click at [142, 319] on p "5:18" at bounding box center [151, 325] width 156 height 13
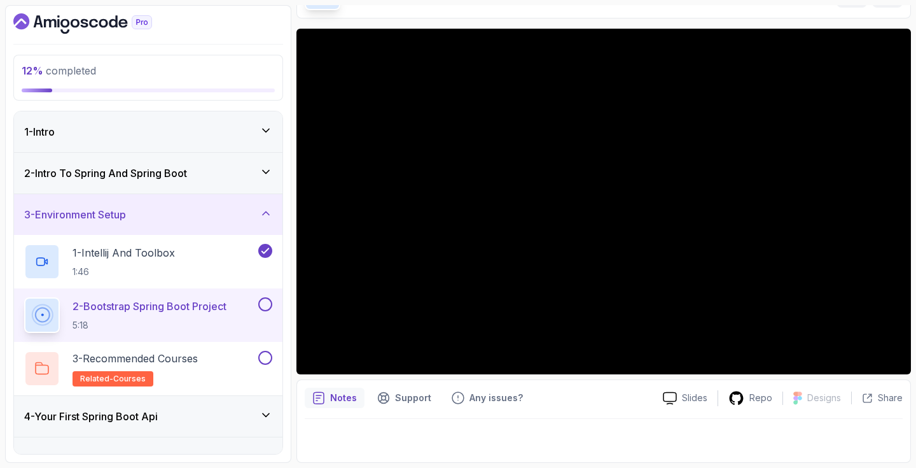
scroll to position [85, 0]
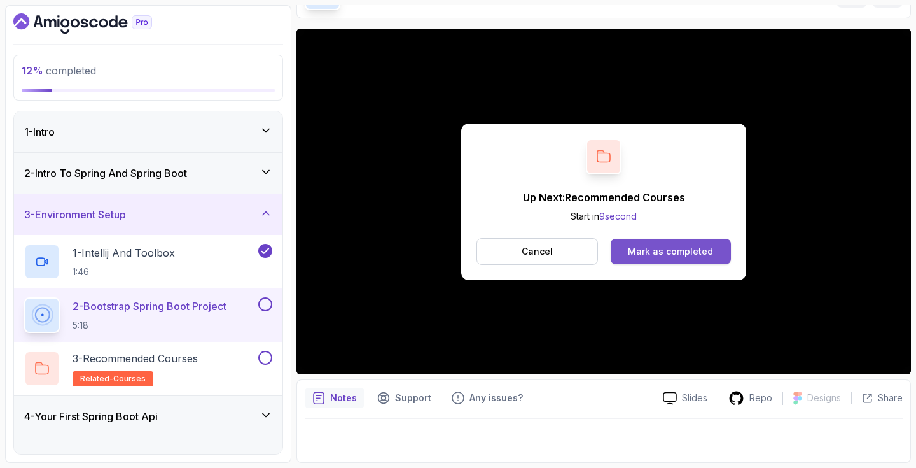
click at [684, 249] on div "Mark as completed" at bounding box center [670, 251] width 85 height 13
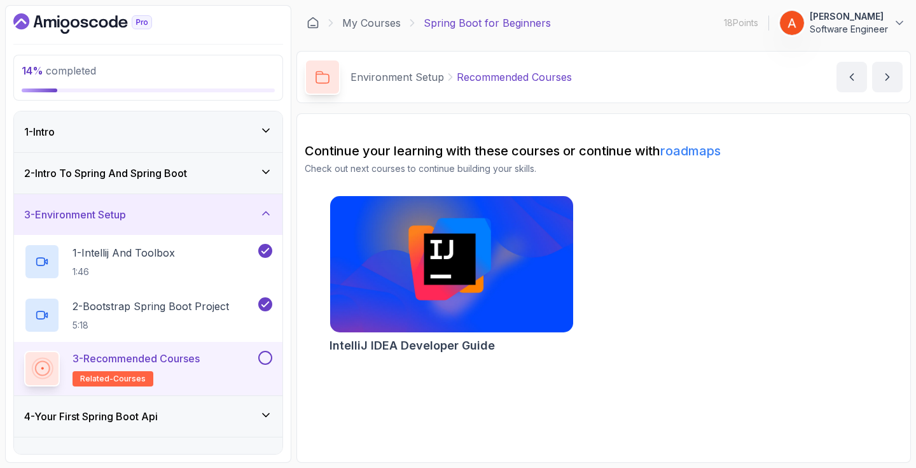
click at [265, 356] on button at bounding box center [265, 358] width 14 height 14
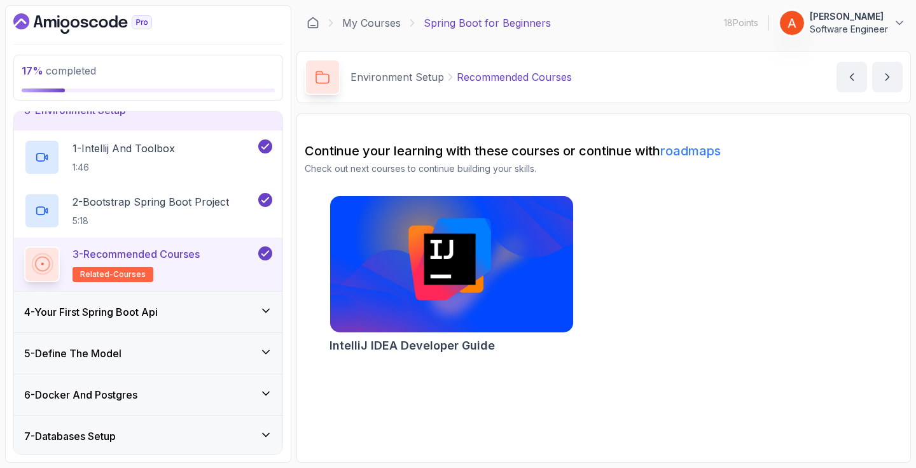
scroll to position [115, 0]
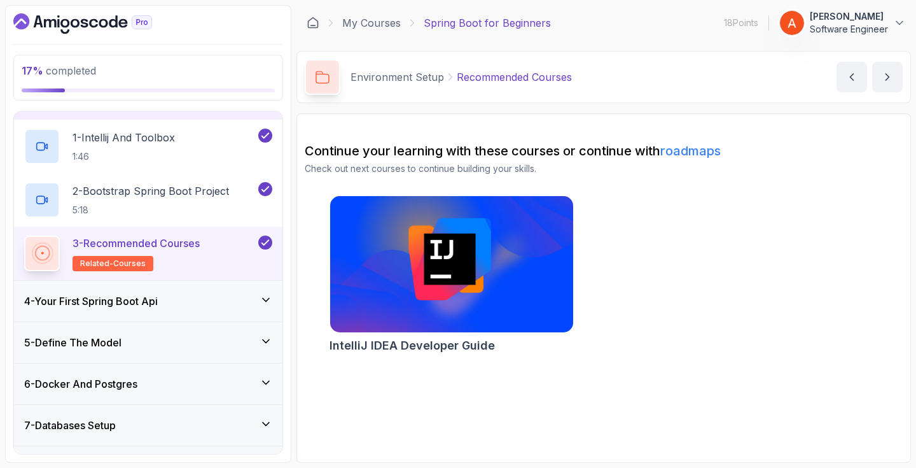
click at [265, 301] on icon at bounding box center [266, 299] width 6 height 3
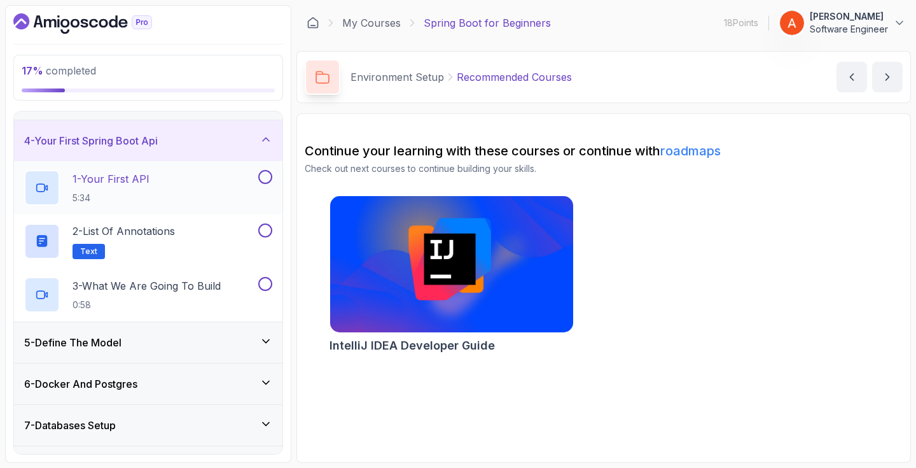
click at [215, 186] on div "1 - Your First API 5:34" at bounding box center [140, 188] width 232 height 36
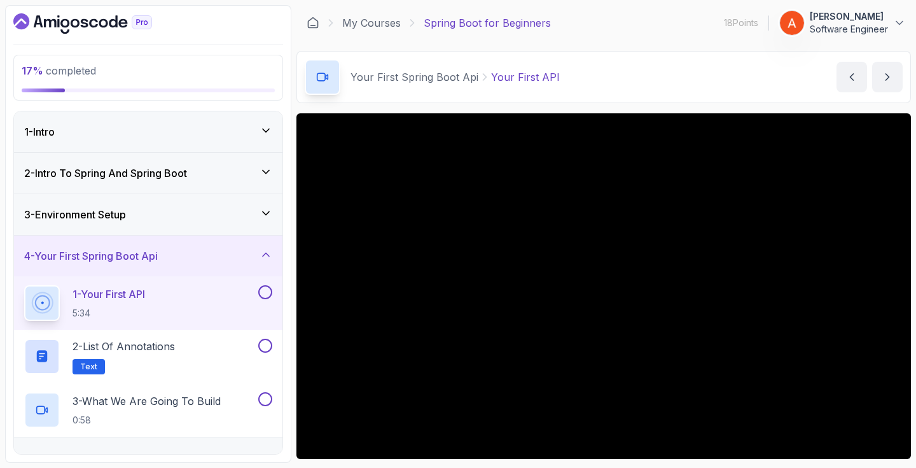
click at [235, 181] on div "2 - Intro To Spring And Spring Boot" at bounding box center [148, 173] width 268 height 41
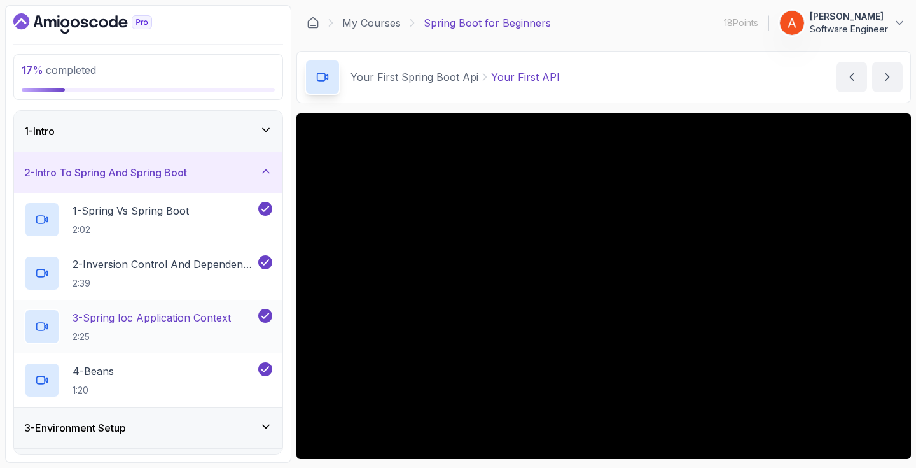
click at [201, 330] on h2 "3 - Spring Ioc Application Context 2:25" at bounding box center [152, 326] width 158 height 33
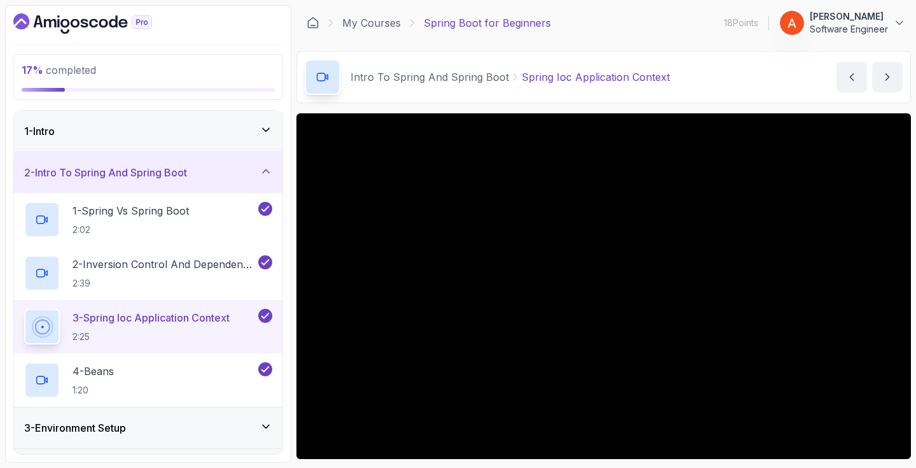
click at [262, 178] on div "2 - Intro To Spring And Spring Boot" at bounding box center [148, 172] width 248 height 15
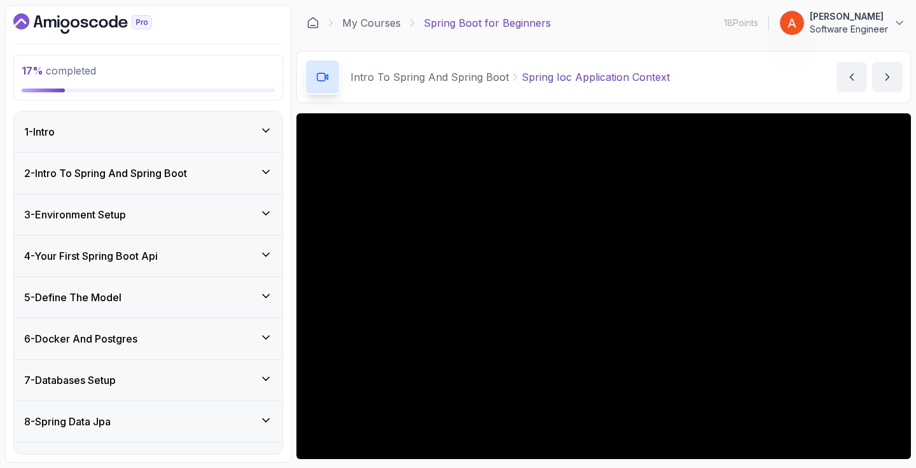
click at [252, 221] on div "3 - Environment Setup" at bounding box center [148, 214] width 248 height 15
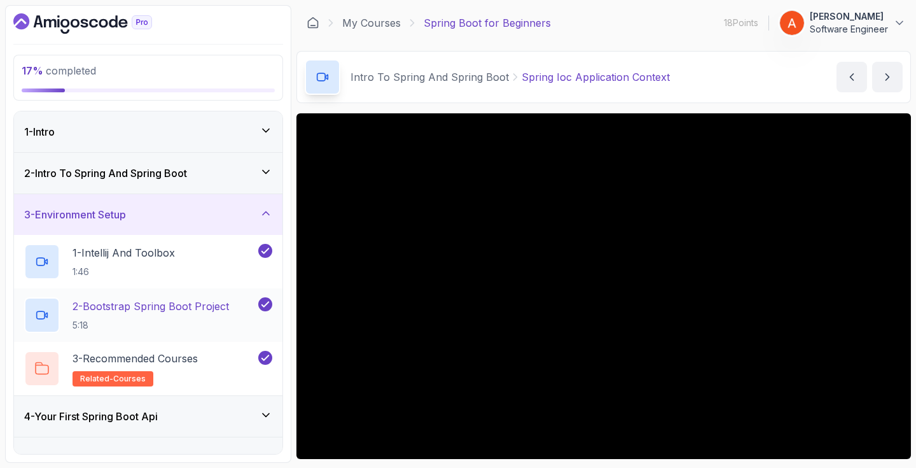
click at [218, 319] on p "5:18" at bounding box center [151, 325] width 156 height 13
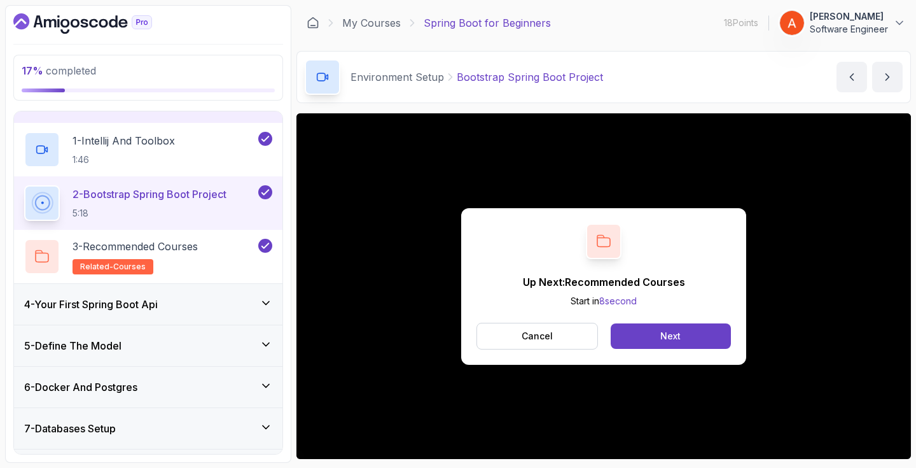
scroll to position [123, 0]
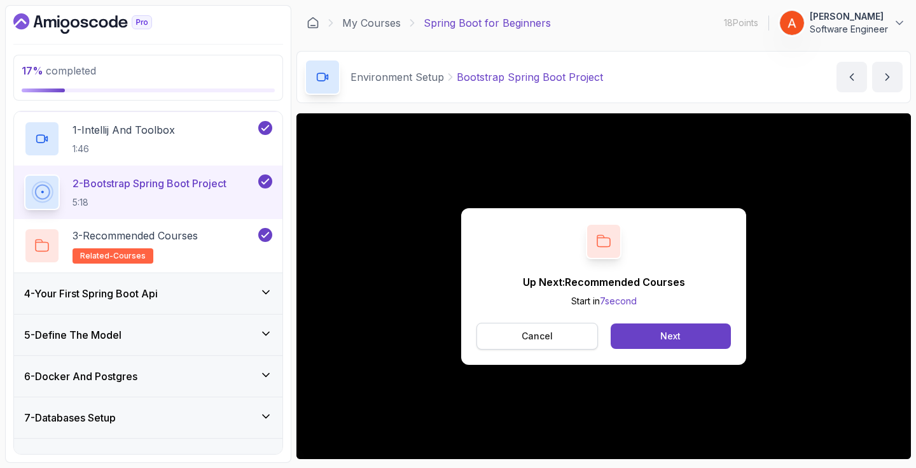
click at [562, 344] on button "Cancel" at bounding box center [537, 336] width 122 height 27
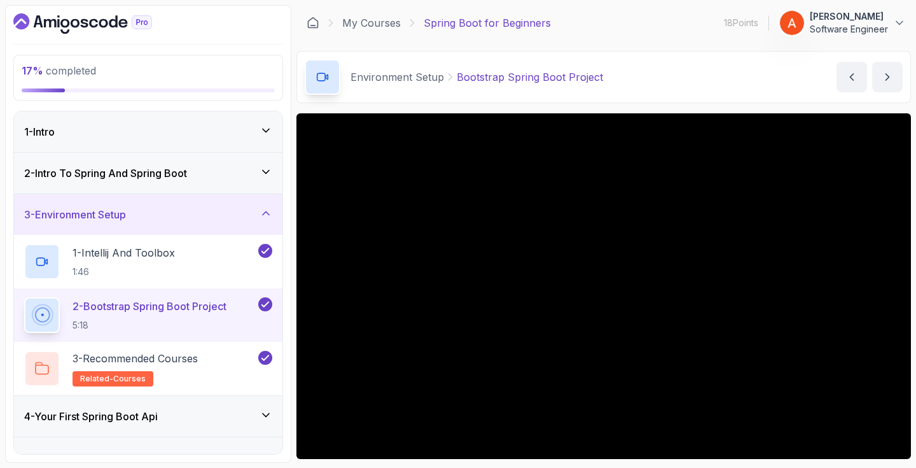
scroll to position [0, 0]
click at [264, 212] on icon at bounding box center [266, 212] width 6 height 3
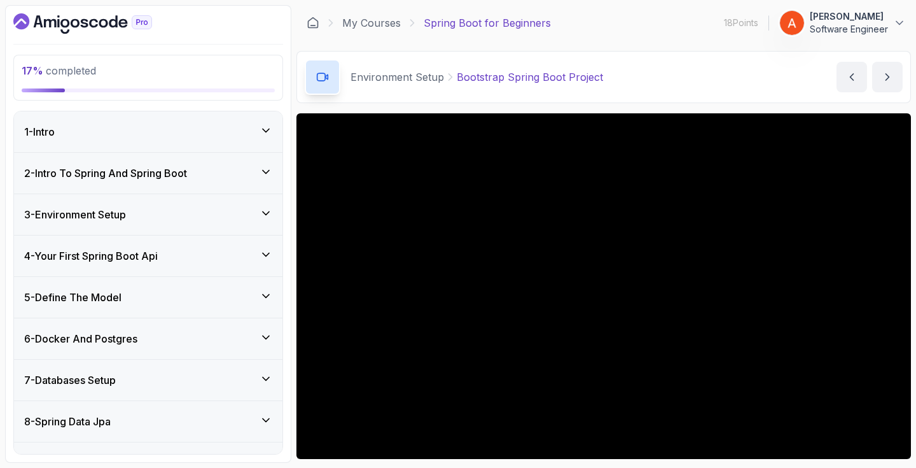
click at [272, 260] on div "4 - Your First Spring Boot Api" at bounding box center [148, 255] width 268 height 41
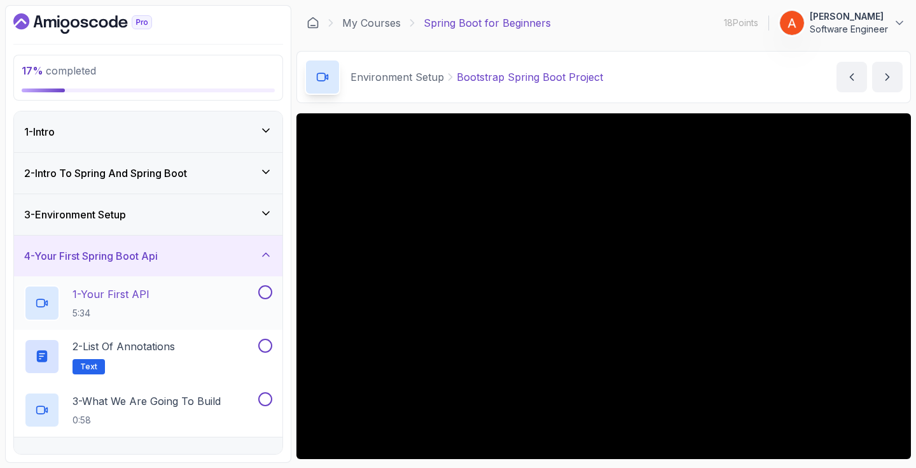
click at [193, 300] on div "1 - Your First API 5:34" at bounding box center [140, 303] width 232 height 36
